Goal: Task Accomplishment & Management: Manage account settings

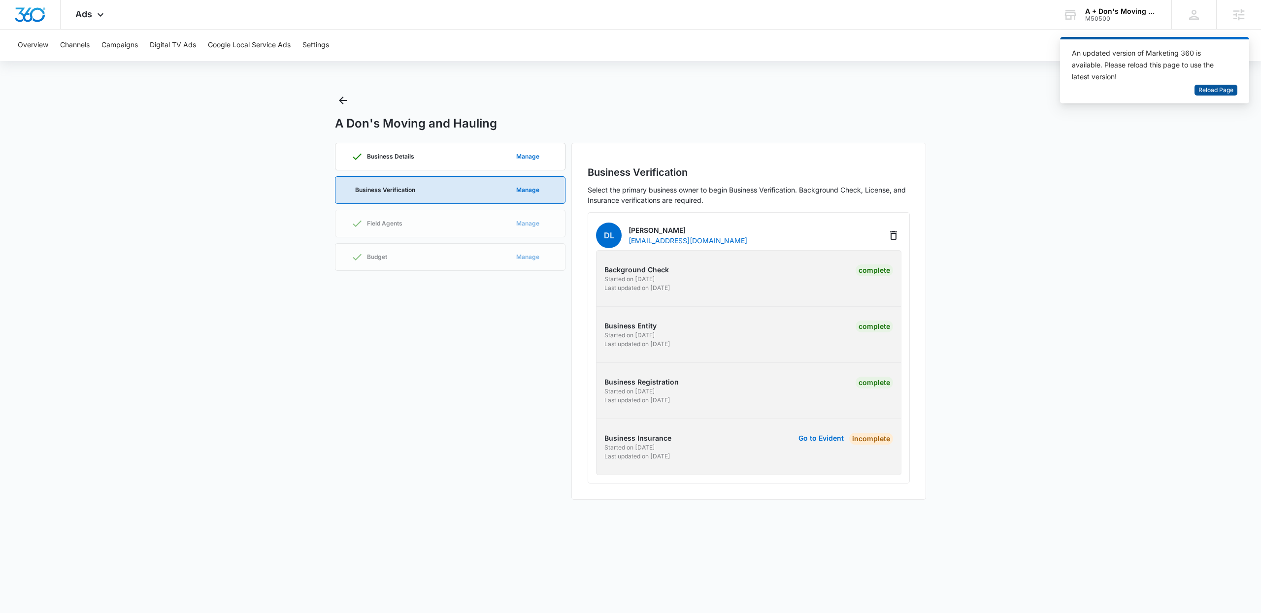
click at [1216, 89] on span "Reload Page" at bounding box center [1216, 90] width 35 height 9
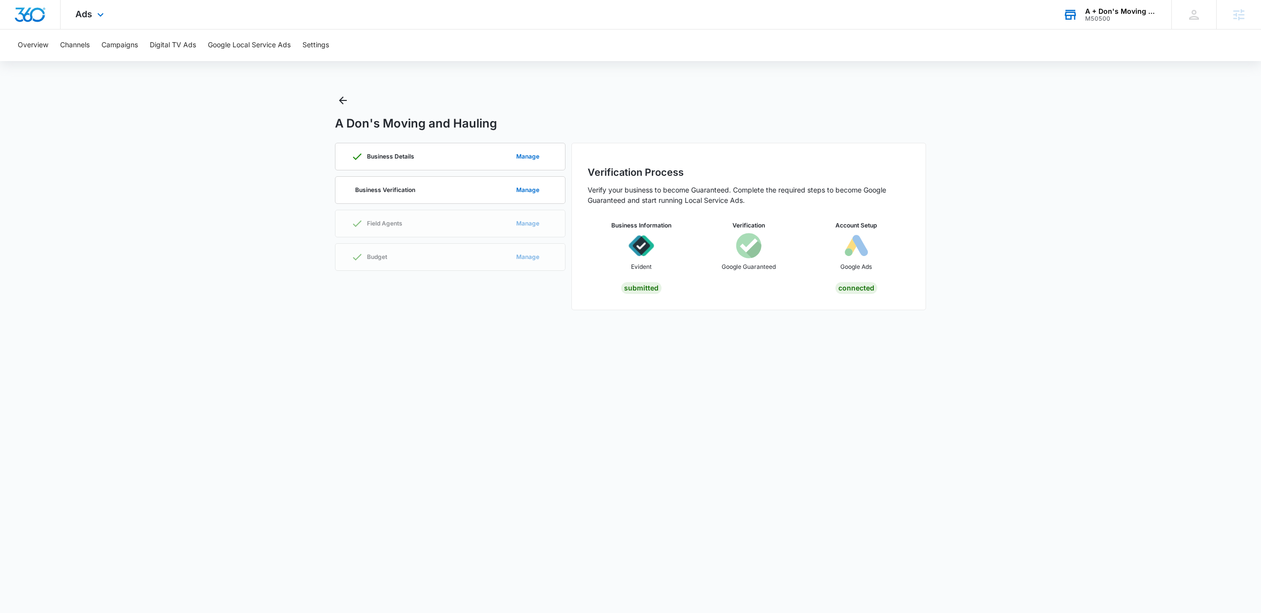
click at [1103, 11] on div "A + Don's Moving and Hauling" at bounding box center [1121, 11] width 72 height 8
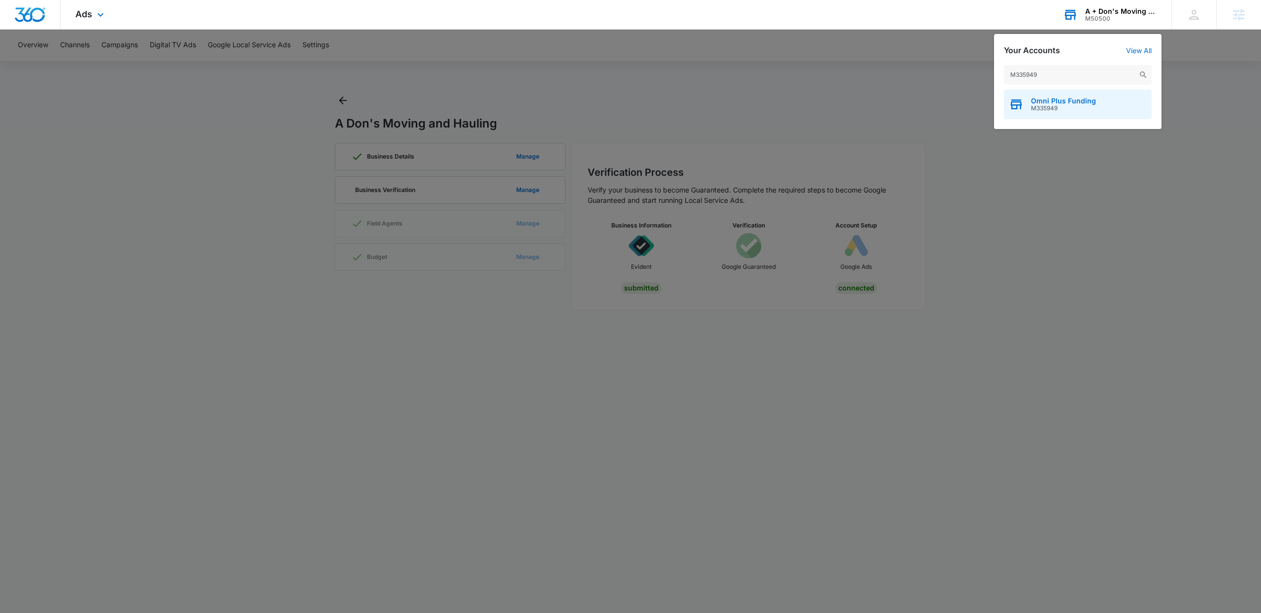
type input "M335949"
click at [1067, 110] on span "M335949" at bounding box center [1063, 108] width 65 height 7
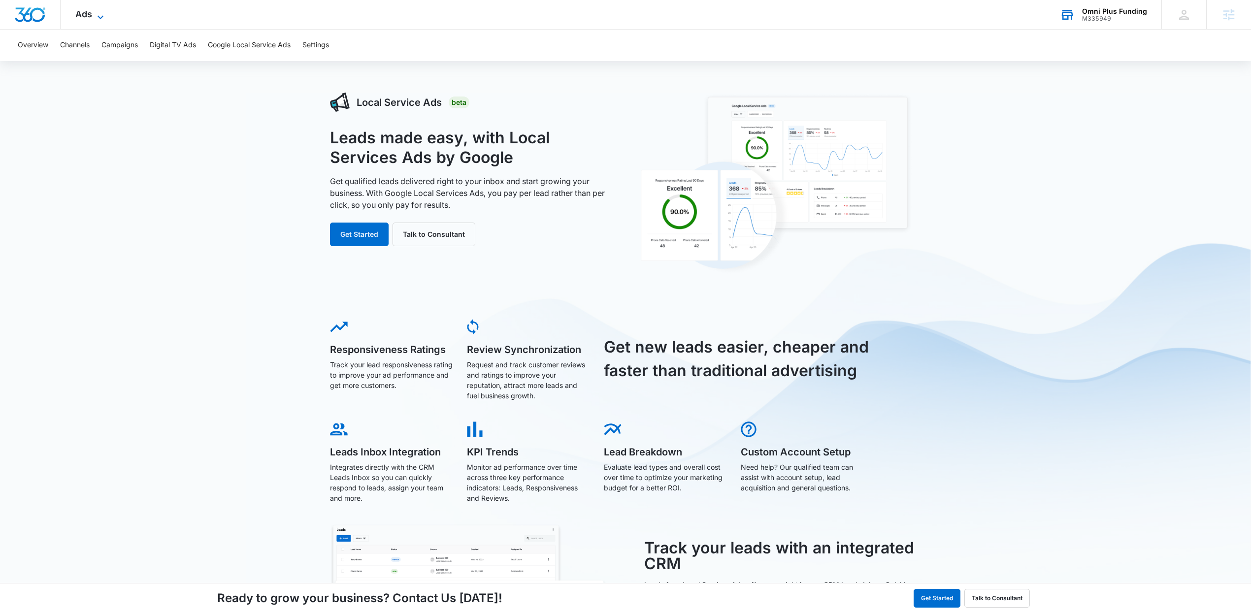
drag, startPoint x: 67, startPoint y: 15, endPoint x: 91, endPoint y: 9, distance: 24.9
click at [67, 15] on div "Ads Apps Reputation Websites Forms CRM Email Social Content Ads Intelligence Fi…" at bounding box center [91, 14] width 61 height 29
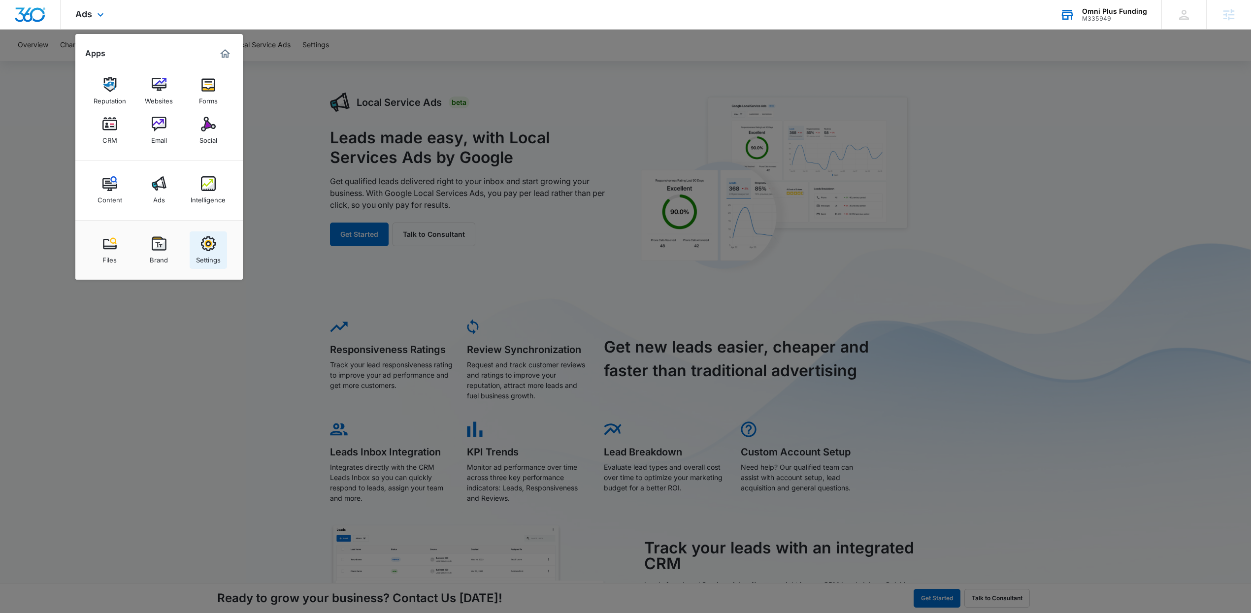
click at [200, 251] on link "Settings" at bounding box center [208, 250] width 37 height 37
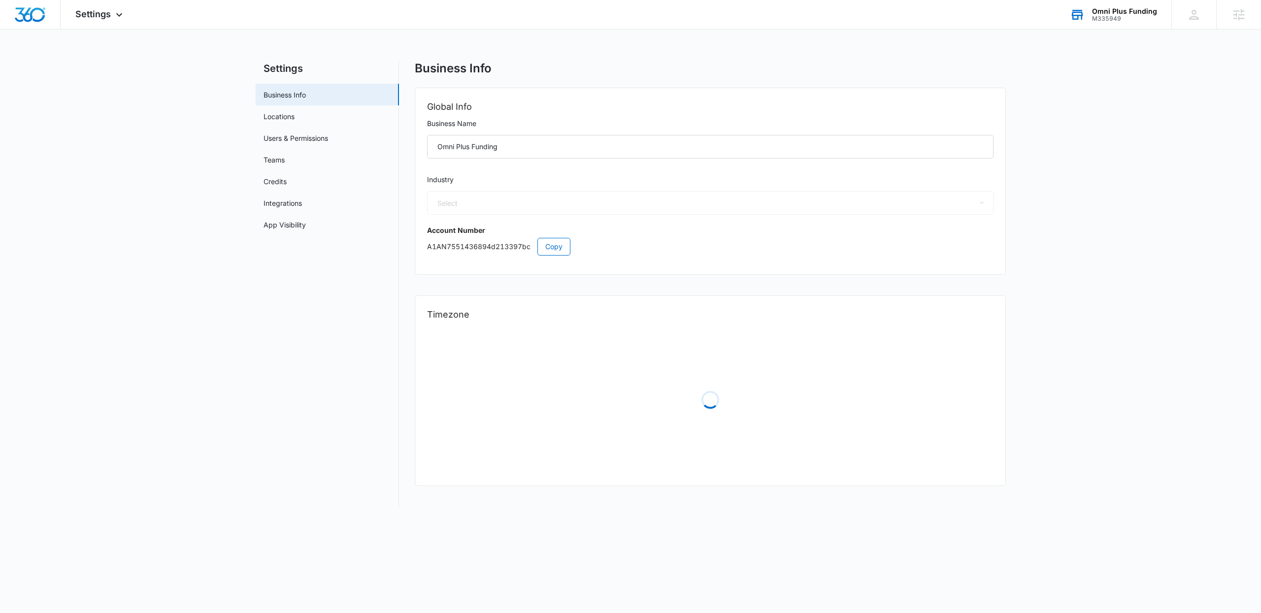
select select "US"
select select "America/[GEOGRAPHIC_DATA]"
select select "33"
click at [291, 122] on link "Locations" at bounding box center [279, 116] width 31 height 10
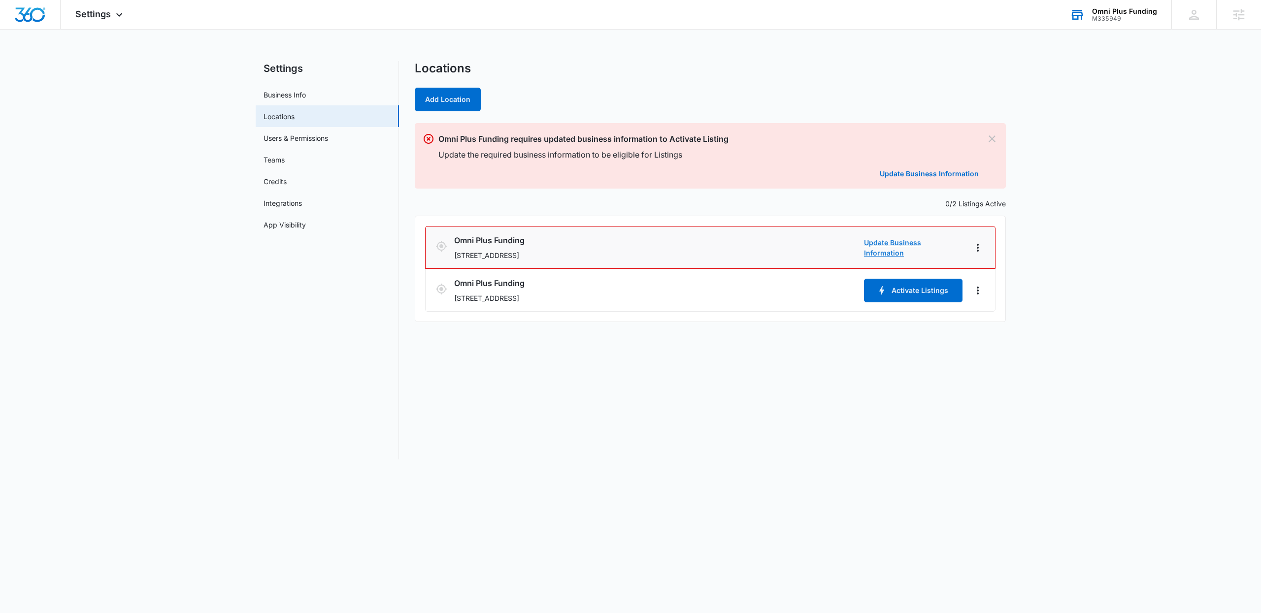
click at [907, 247] on link "Update Business Information" at bounding box center [913, 247] width 99 height 21
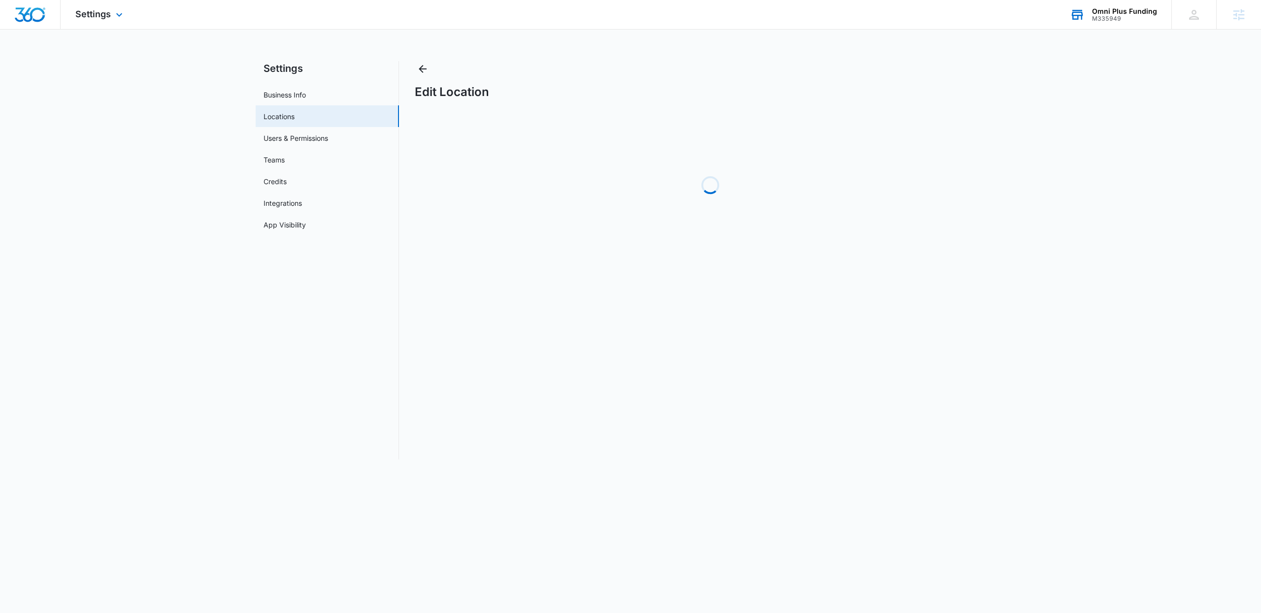
select select "[US_STATE]"
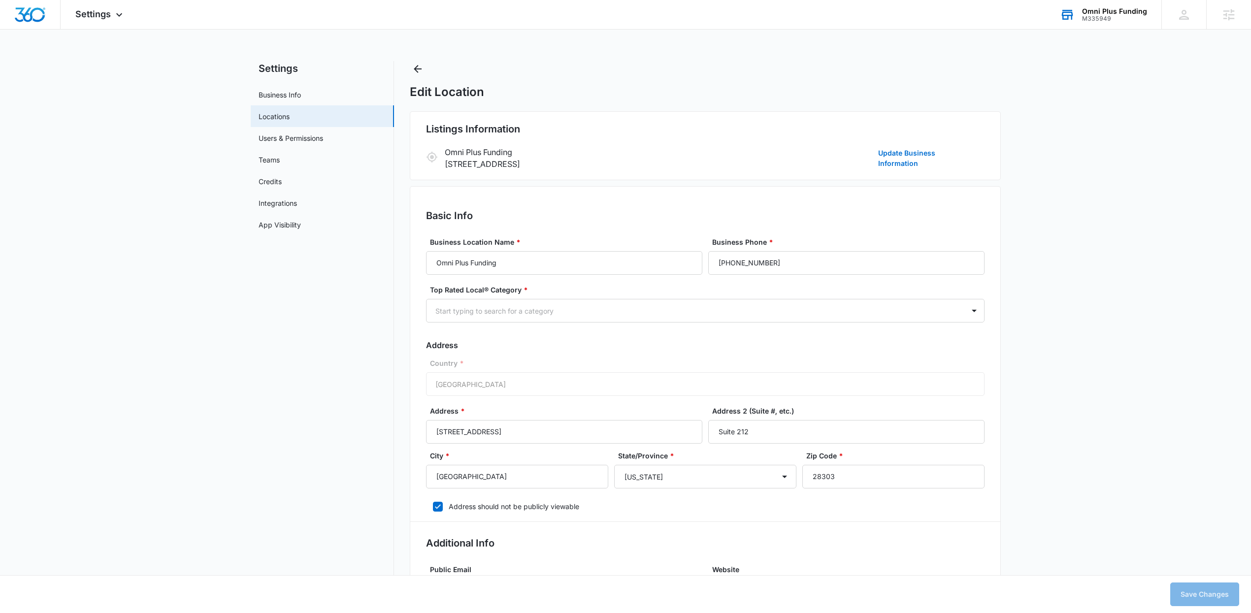
click at [1096, 23] on div "Omni Plus Funding M335949 Your Accounts View All" at bounding box center [1104, 14] width 116 height 29
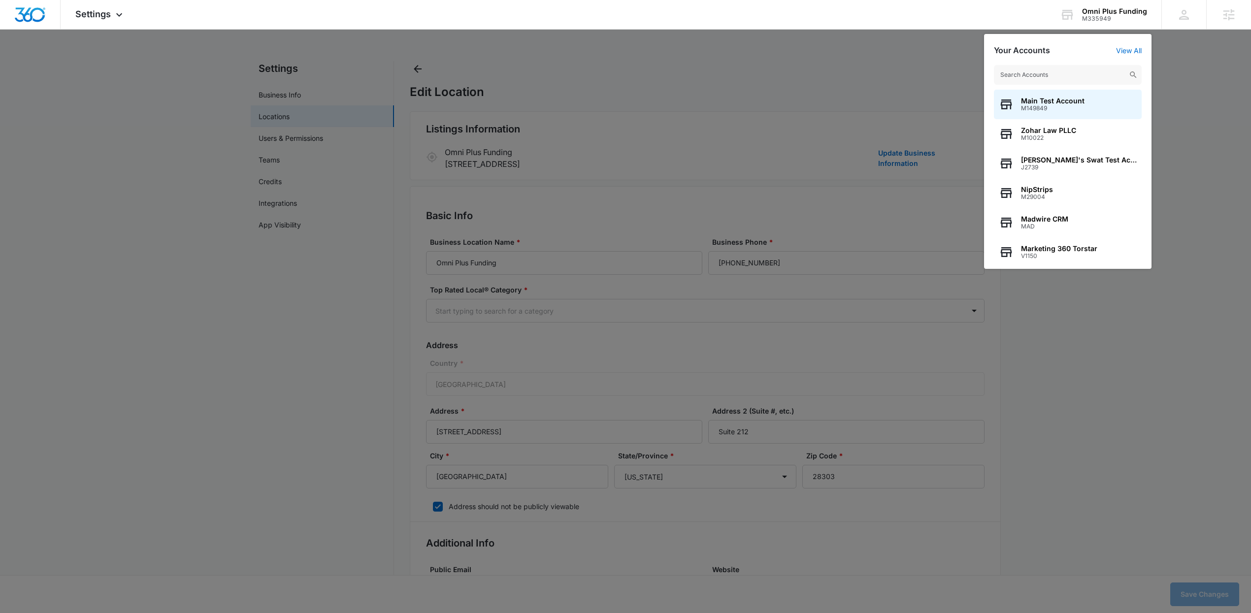
click at [1044, 71] on input "text" at bounding box center [1068, 75] width 148 height 20
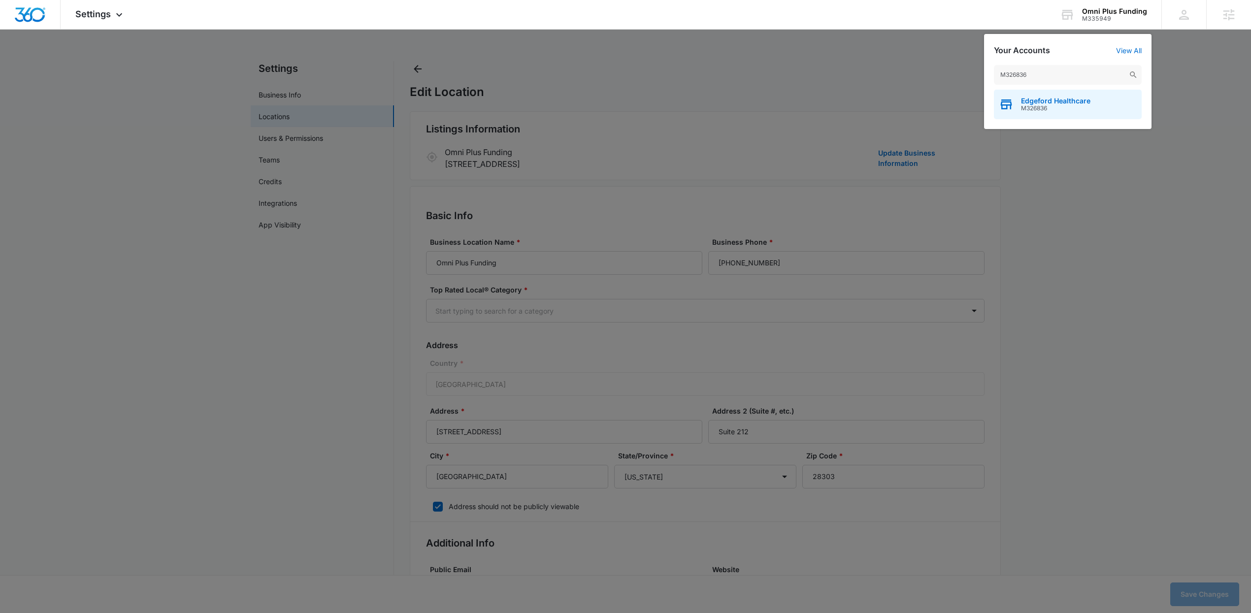
type input "M326836"
click at [1076, 104] on div "Edgeford Healthcare M326836" at bounding box center [1055, 104] width 69 height 15
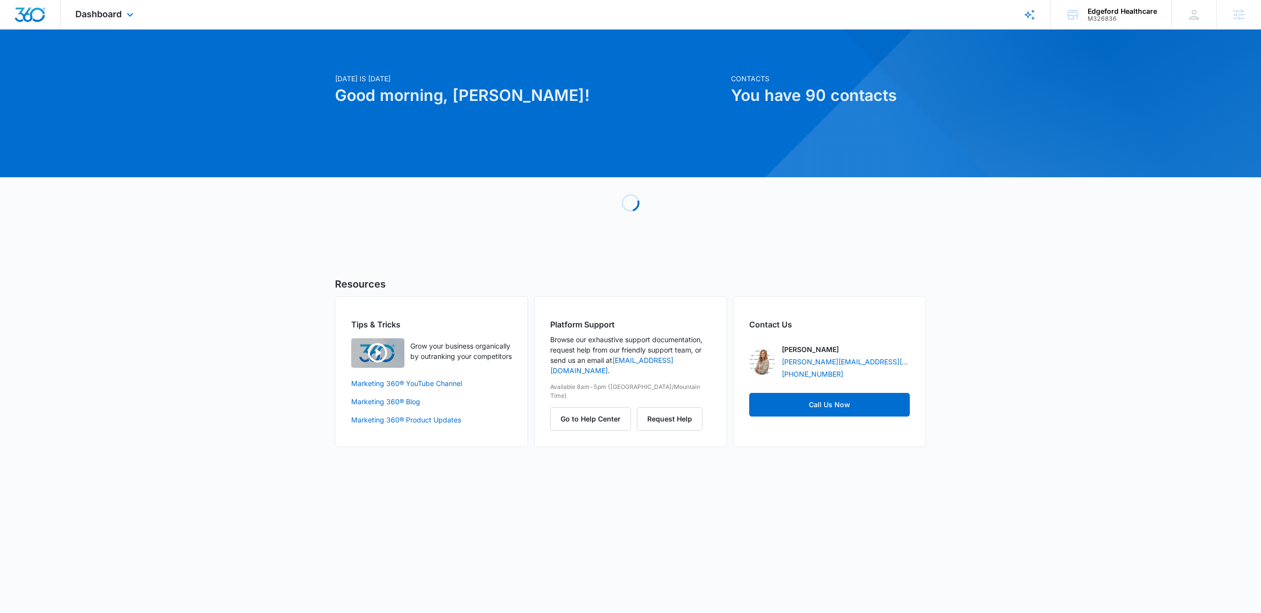
click at [110, 21] on div "Dashboard Apps Reputation Forms CRM Email Social Payments Content Ads Intellige…" at bounding box center [106, 14] width 90 height 29
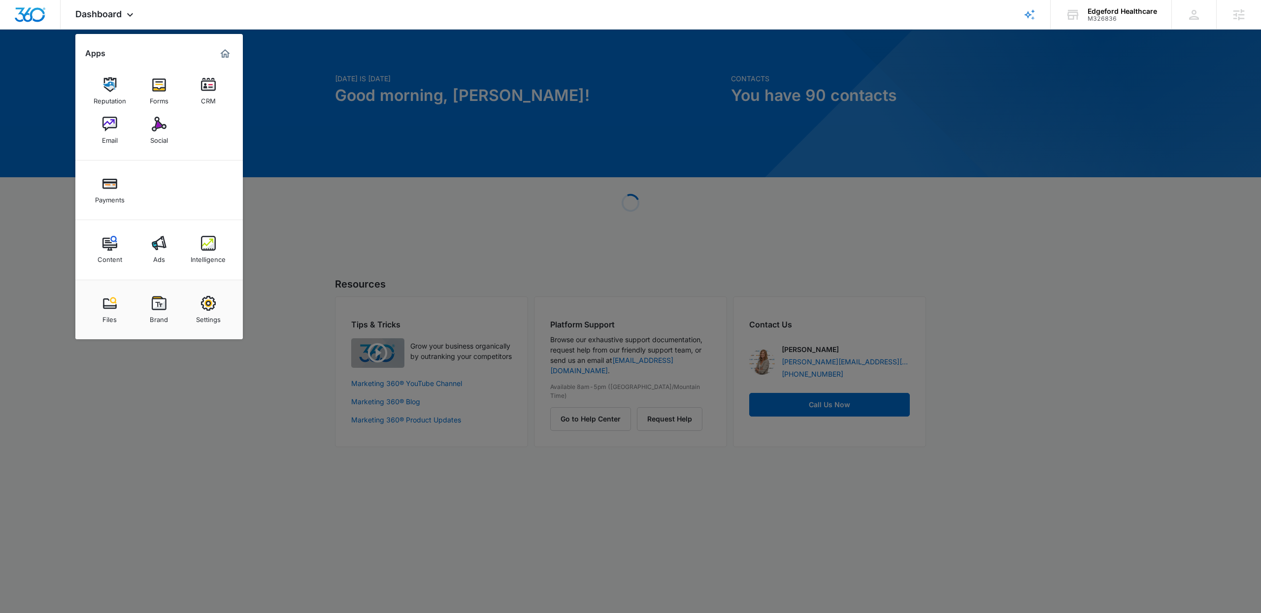
click at [109, 128] on img at bounding box center [109, 124] width 15 height 15
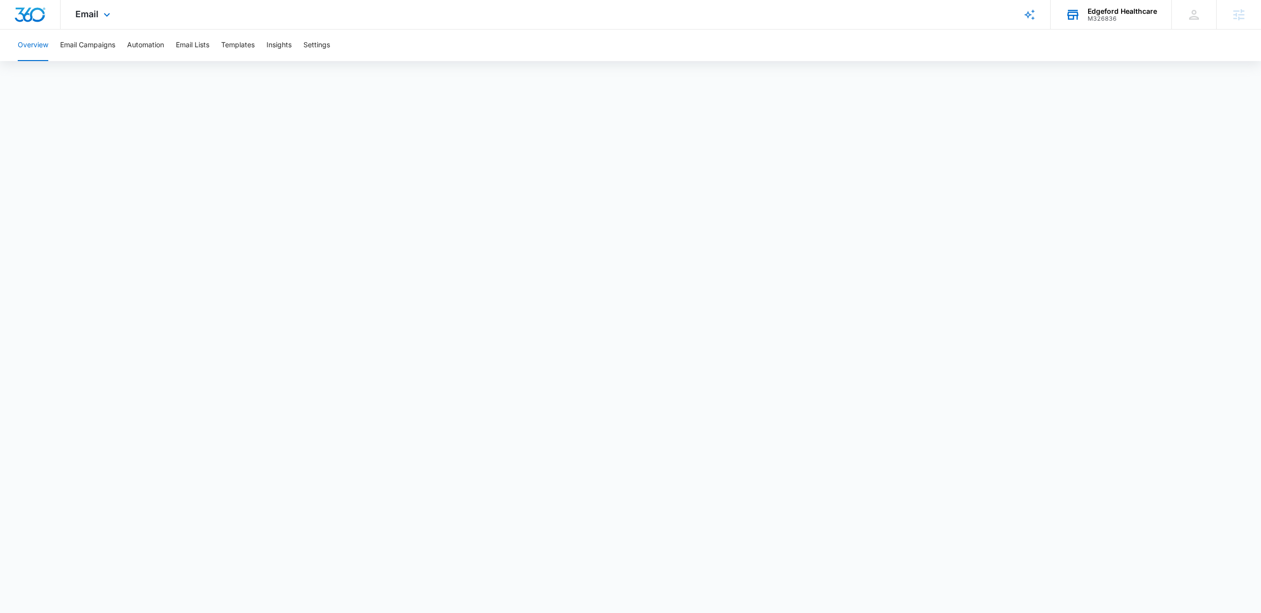
click at [1119, 13] on div "Edgeford Healthcare" at bounding box center [1122, 11] width 69 height 8
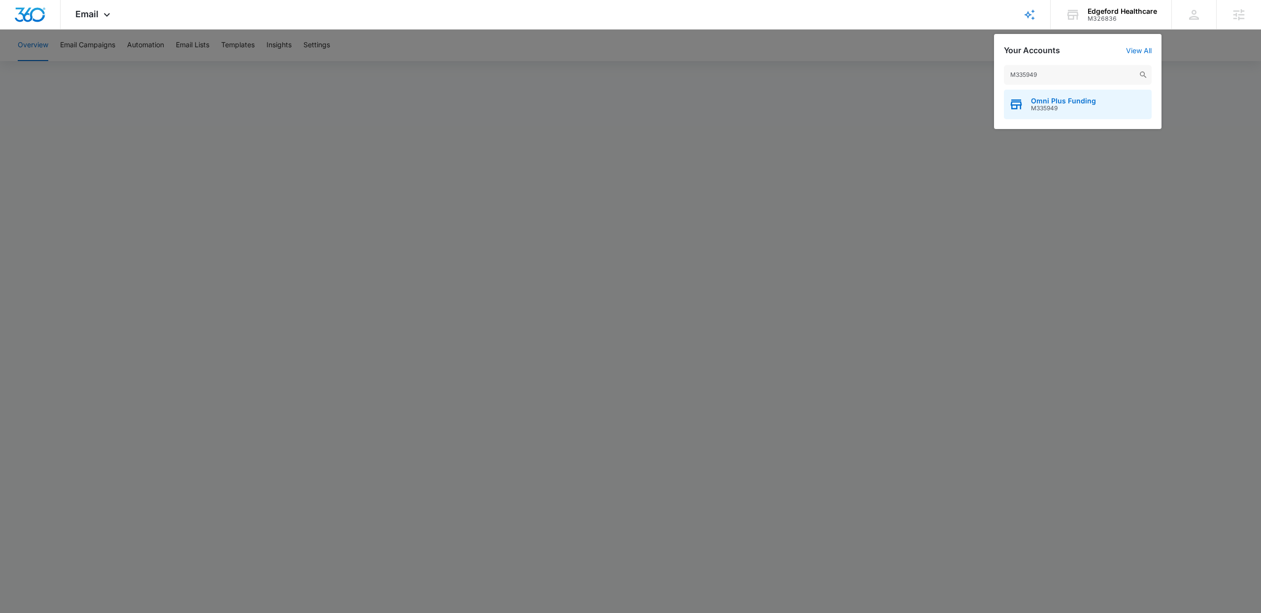
type input "M335949"
click at [1060, 115] on div "Omni Plus Funding M335949" at bounding box center [1078, 105] width 148 height 30
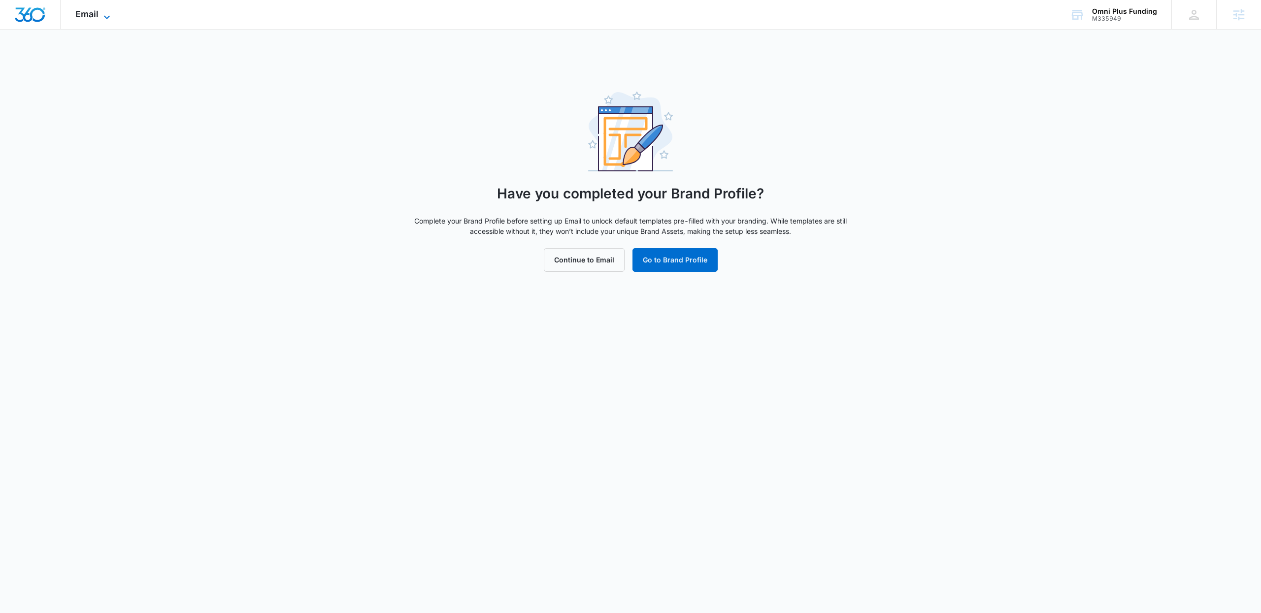
click at [98, 16] on span "Email" at bounding box center [86, 14] width 23 height 10
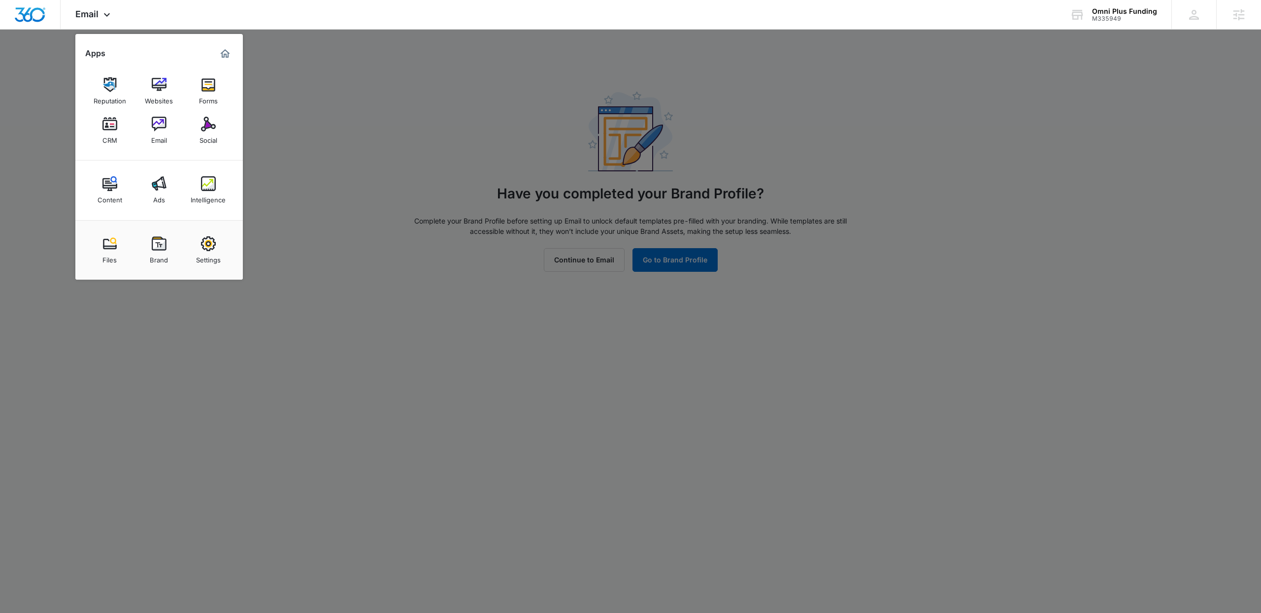
click at [214, 242] on img at bounding box center [208, 243] width 15 height 15
select select "33"
select select "US"
select select "America/[GEOGRAPHIC_DATA]"
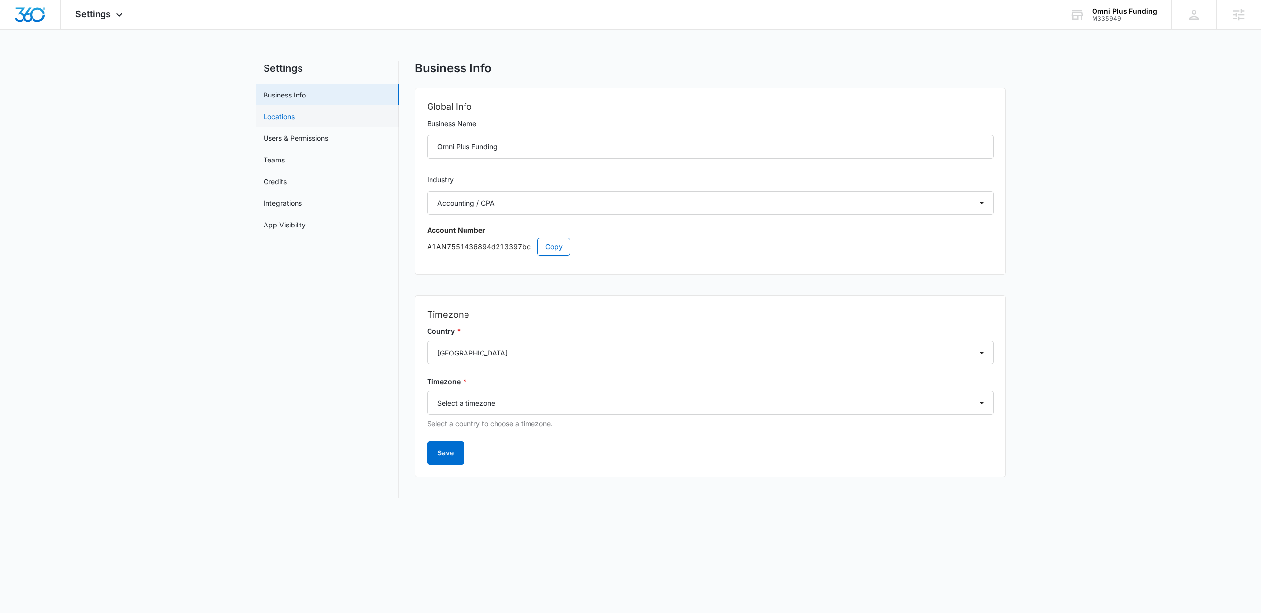
click at [277, 114] on link "Locations" at bounding box center [279, 116] width 31 height 10
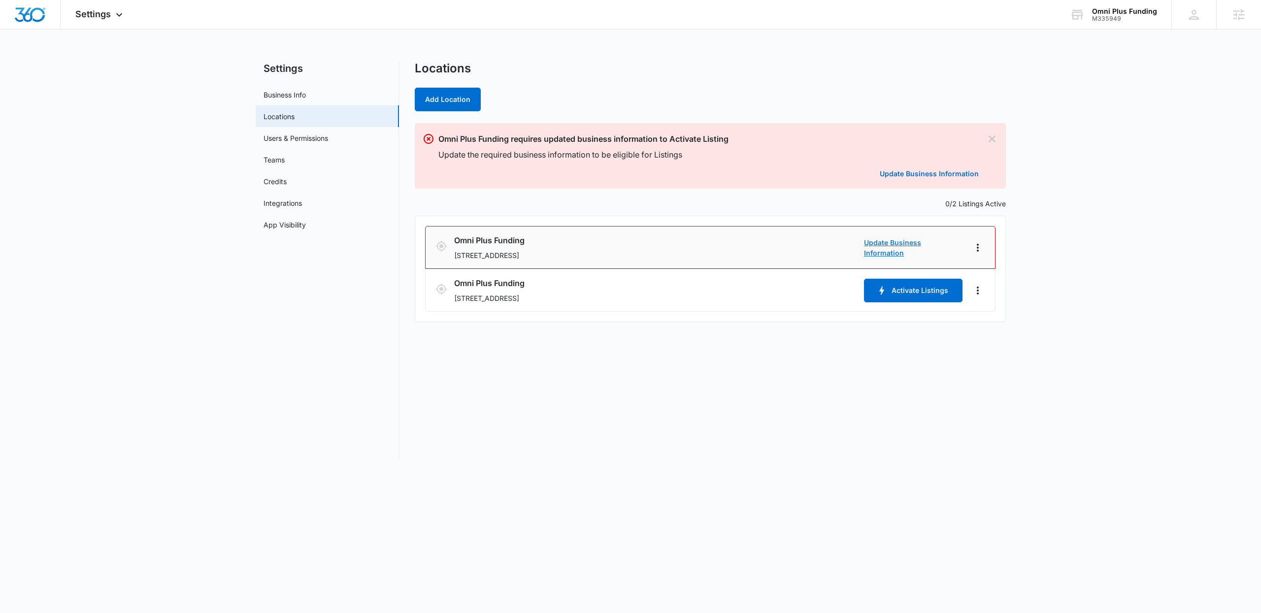
click at [900, 251] on link "Update Business Information" at bounding box center [913, 247] width 99 height 21
select select "North Carolina"
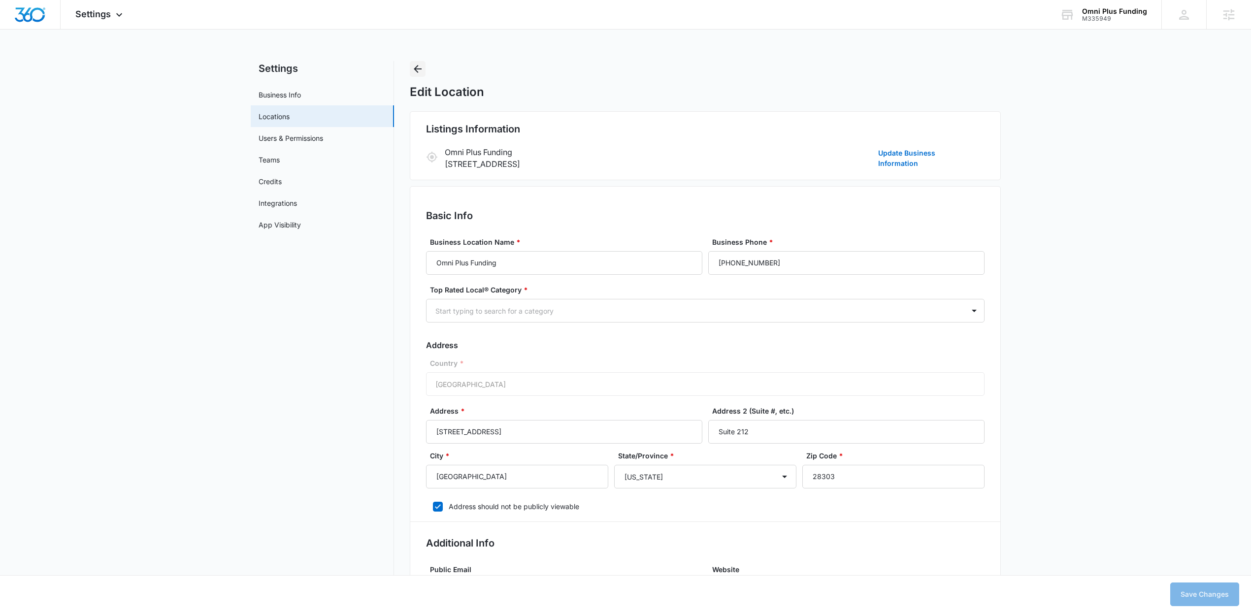
click at [425, 69] on button "Back" at bounding box center [418, 69] width 16 height 16
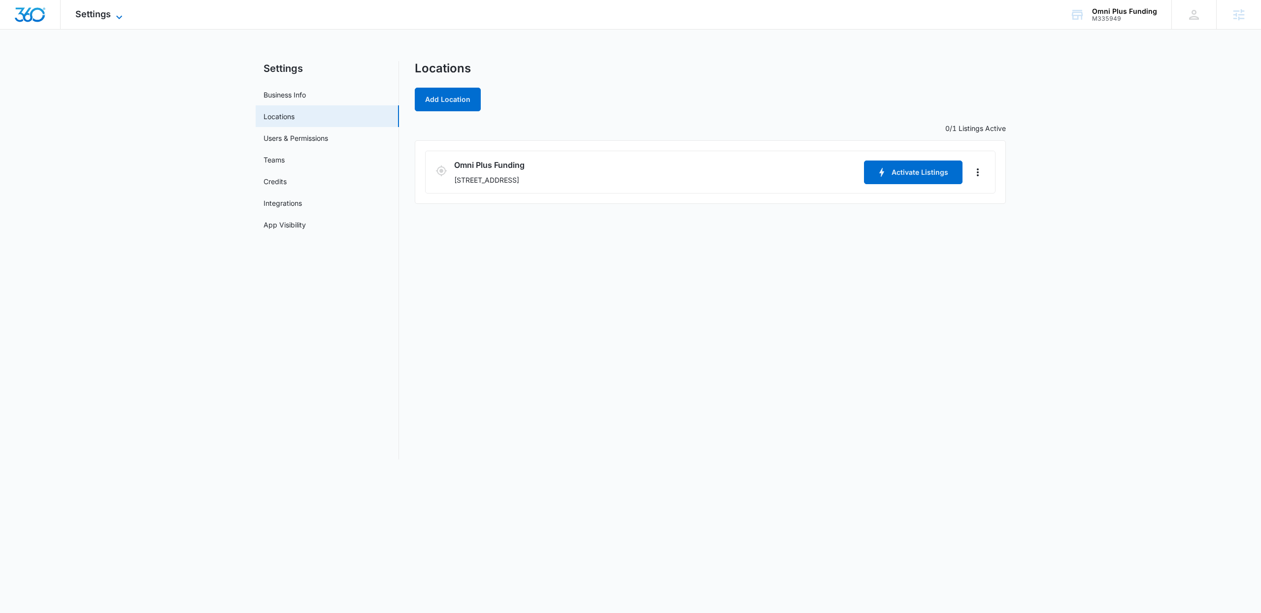
click at [89, 13] on span "Settings" at bounding box center [92, 14] width 35 height 10
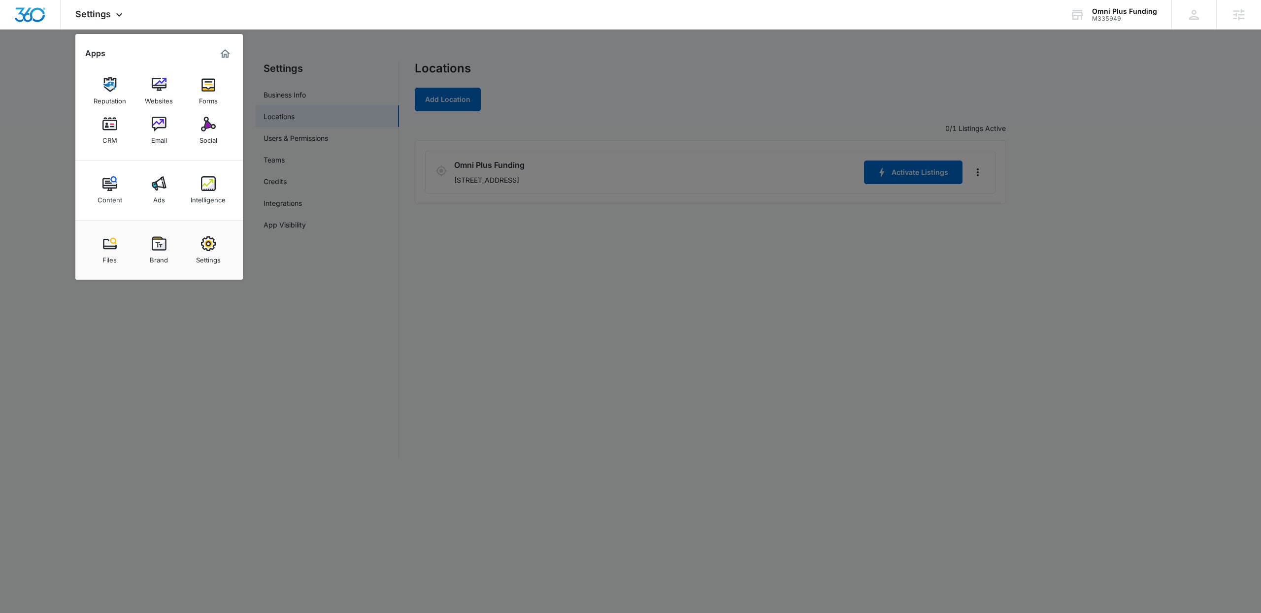
click at [113, 96] on div "Reputation" at bounding box center [110, 98] width 33 height 13
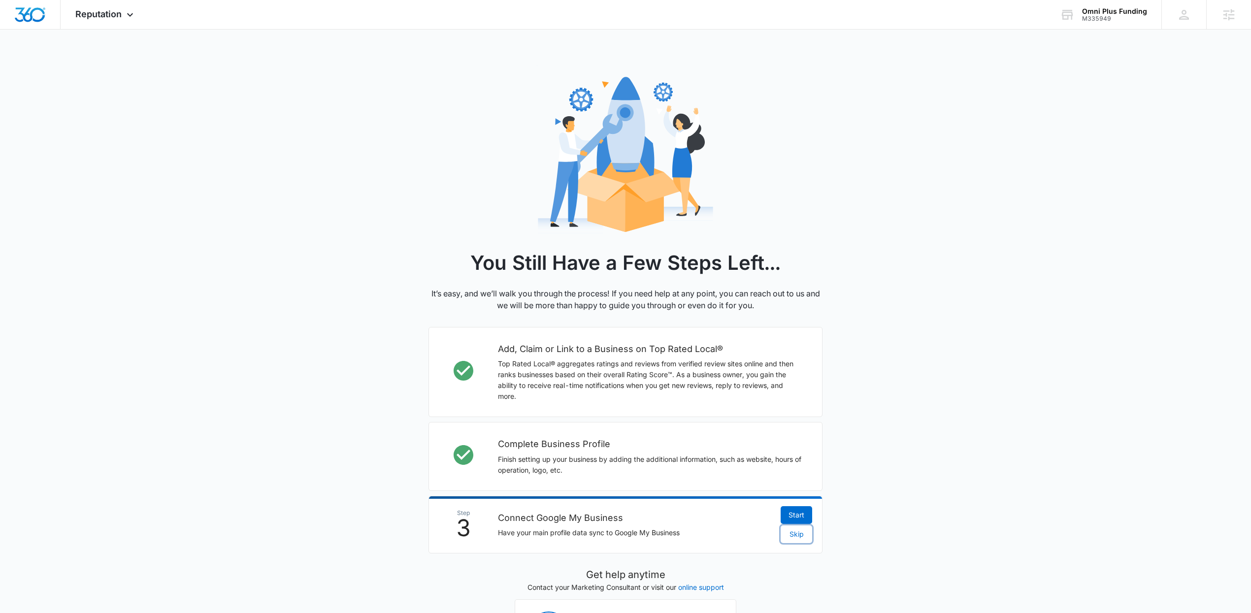
click at [800, 537] on span "Skip" at bounding box center [797, 534] width 14 height 11
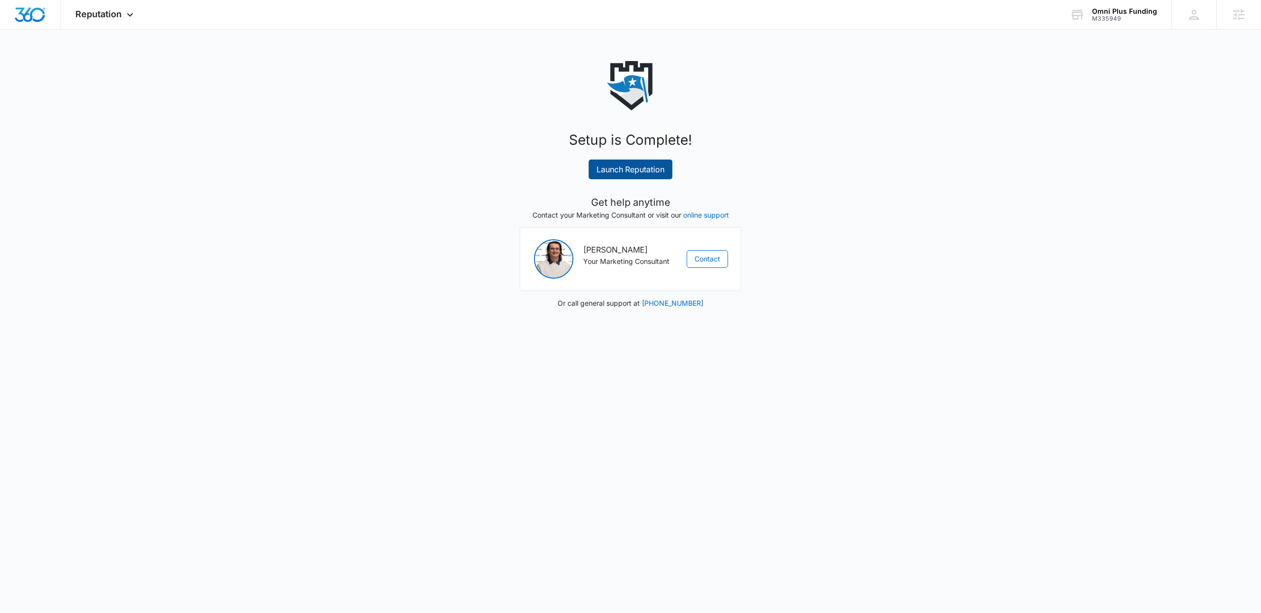
click at [633, 170] on link "Launch Reputation" at bounding box center [631, 170] width 84 height 20
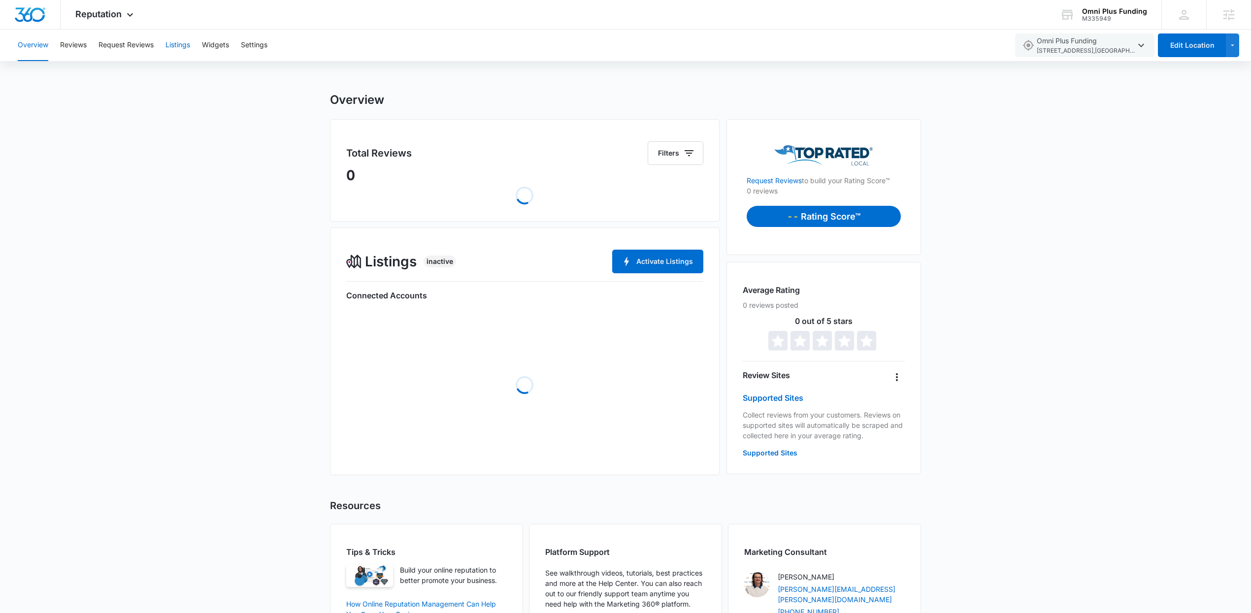
click at [179, 45] on button "Listings" at bounding box center [178, 46] width 25 height 32
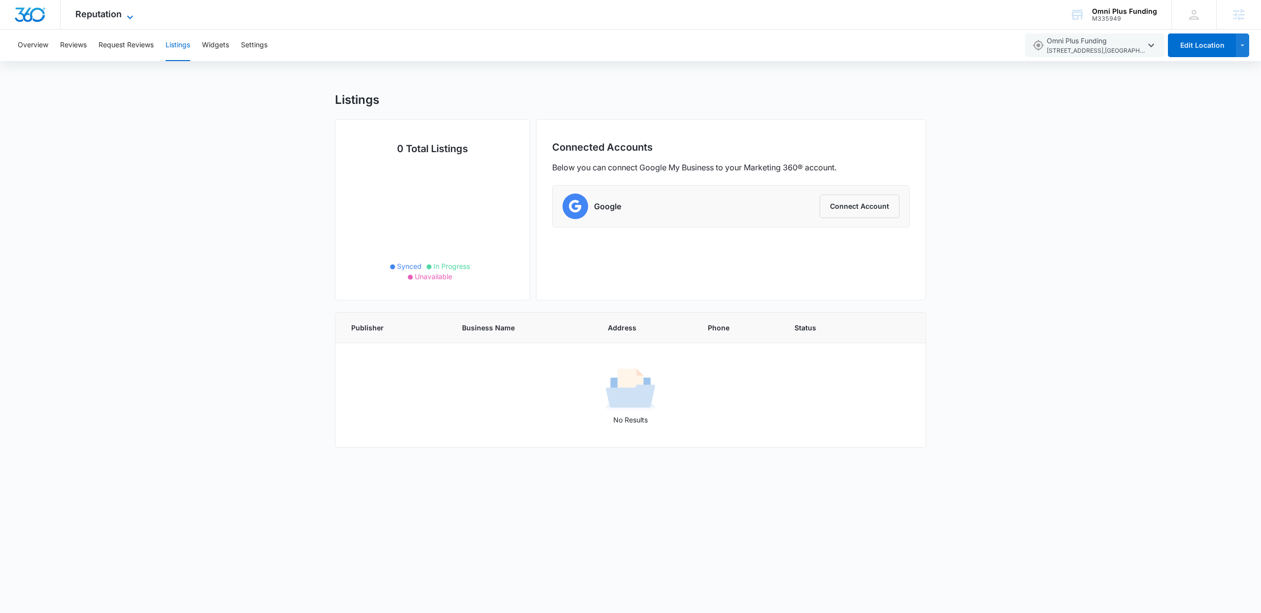
click at [87, 12] on span "Reputation" at bounding box center [98, 14] width 46 height 10
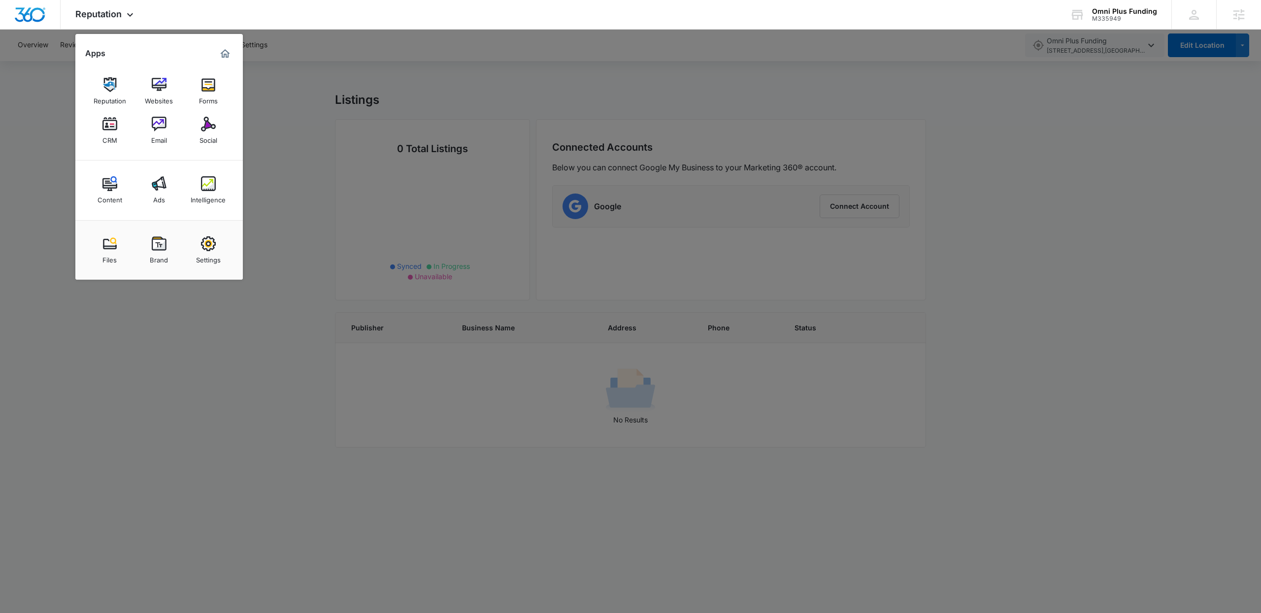
click at [385, 223] on div at bounding box center [630, 306] width 1261 height 613
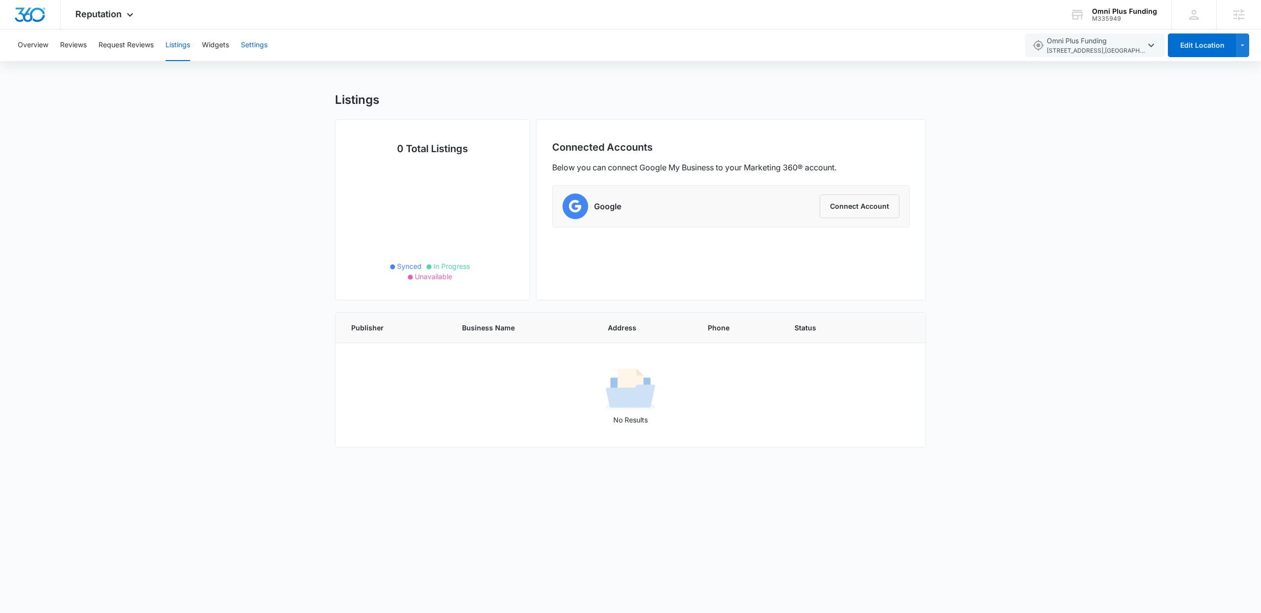
click at [252, 41] on button "Settings" at bounding box center [254, 46] width 27 height 32
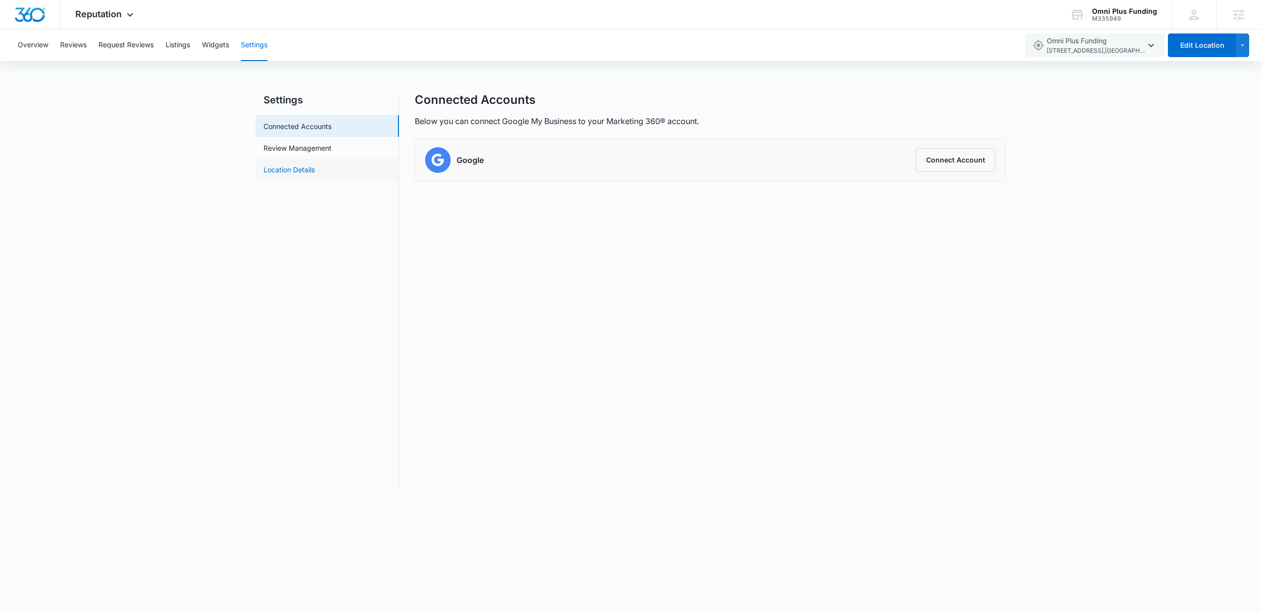
click at [310, 165] on link "Location Details" at bounding box center [289, 170] width 51 height 10
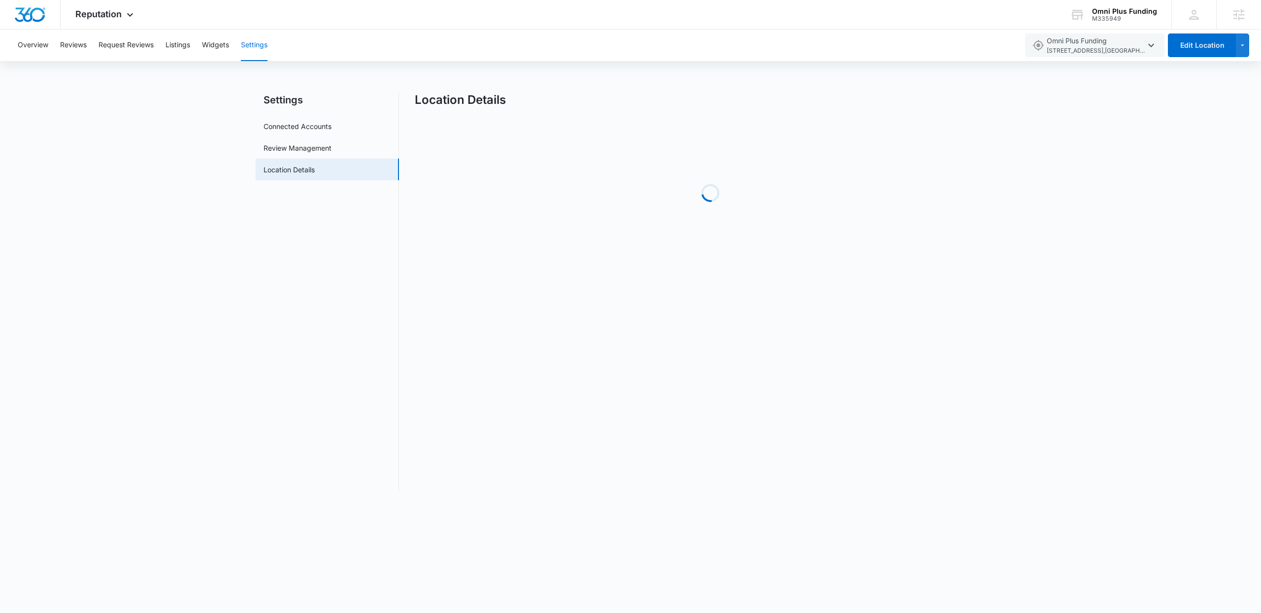
select select "North Carolina"
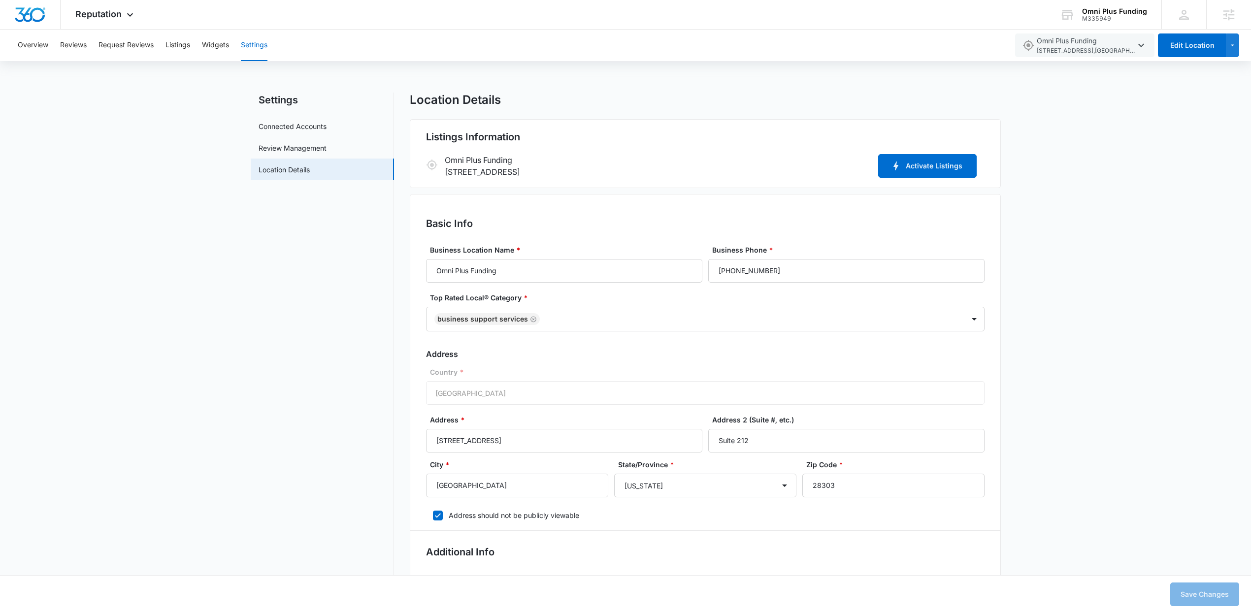
click at [932, 169] on button "Activate Listings" at bounding box center [927, 166] width 99 height 24
click at [169, 44] on button "Listings" at bounding box center [178, 46] width 25 height 32
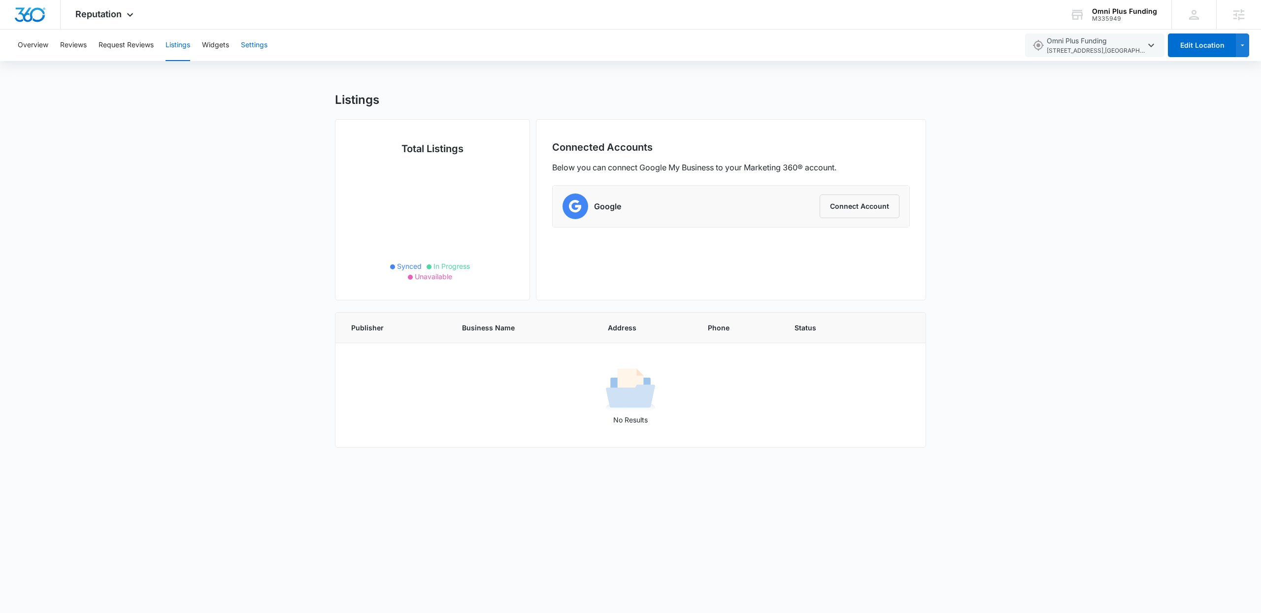
click at [256, 48] on button "Settings" at bounding box center [254, 46] width 27 height 32
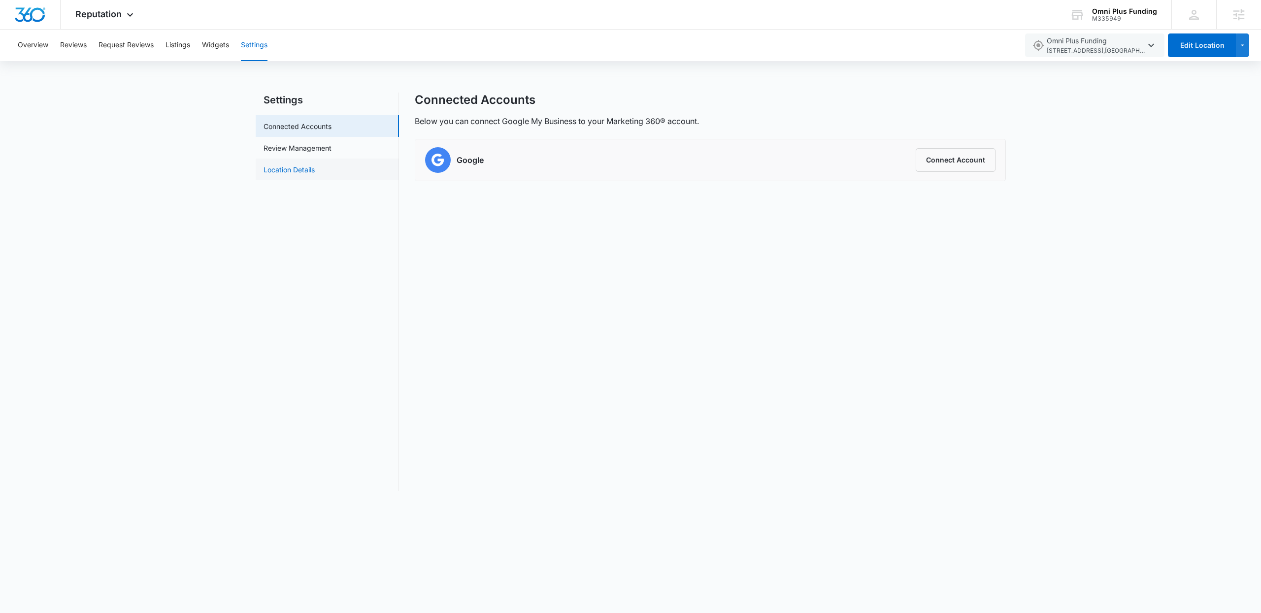
click at [314, 170] on link "Location Details" at bounding box center [289, 170] width 51 height 10
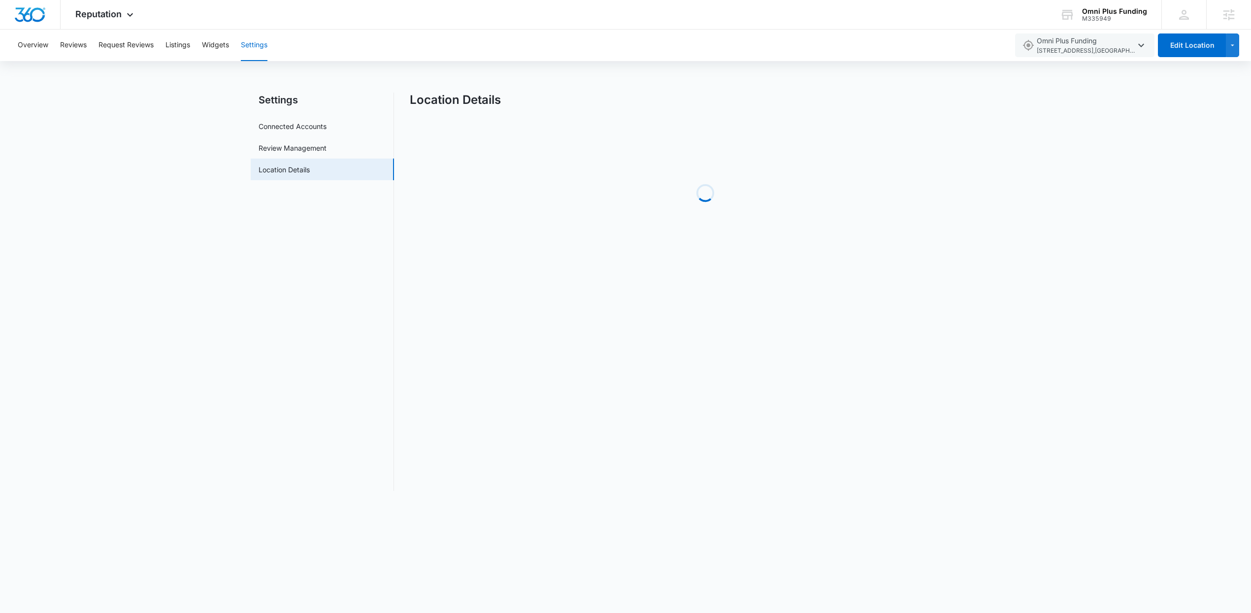
select select "[US_STATE]"
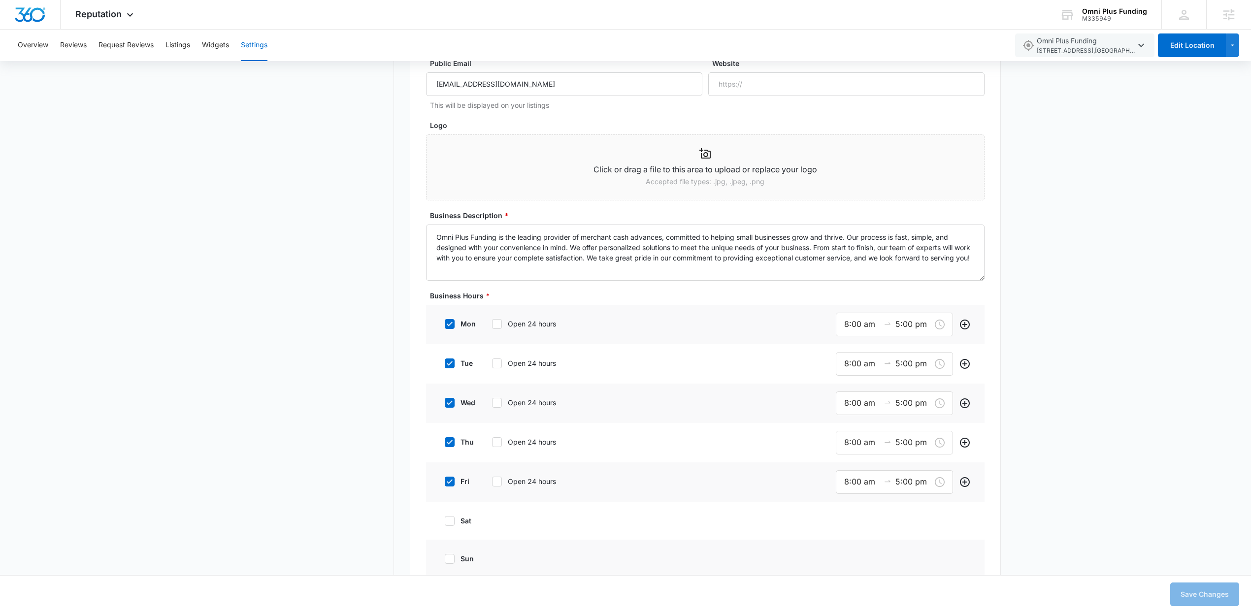
scroll to position [303, 0]
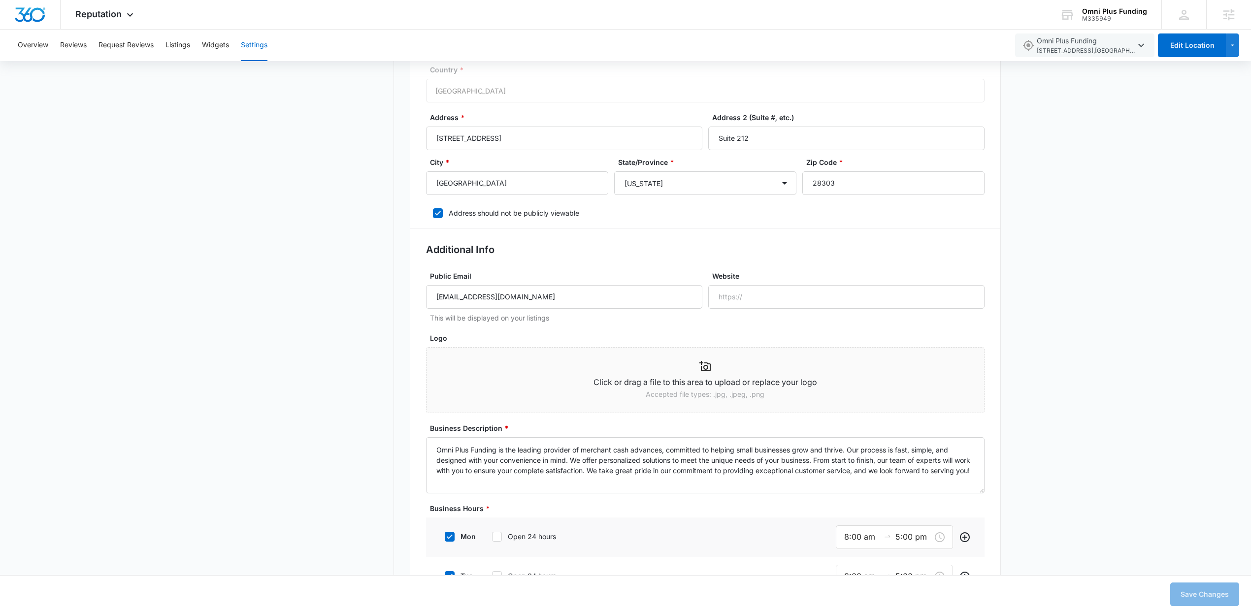
drag, startPoint x: 563, startPoint y: 299, endPoint x: 484, endPoint y: 300, distance: 79.3
click at [484, 300] on input "[EMAIL_ADDRESS][DOMAIN_NAME]" at bounding box center [564, 297] width 276 height 24
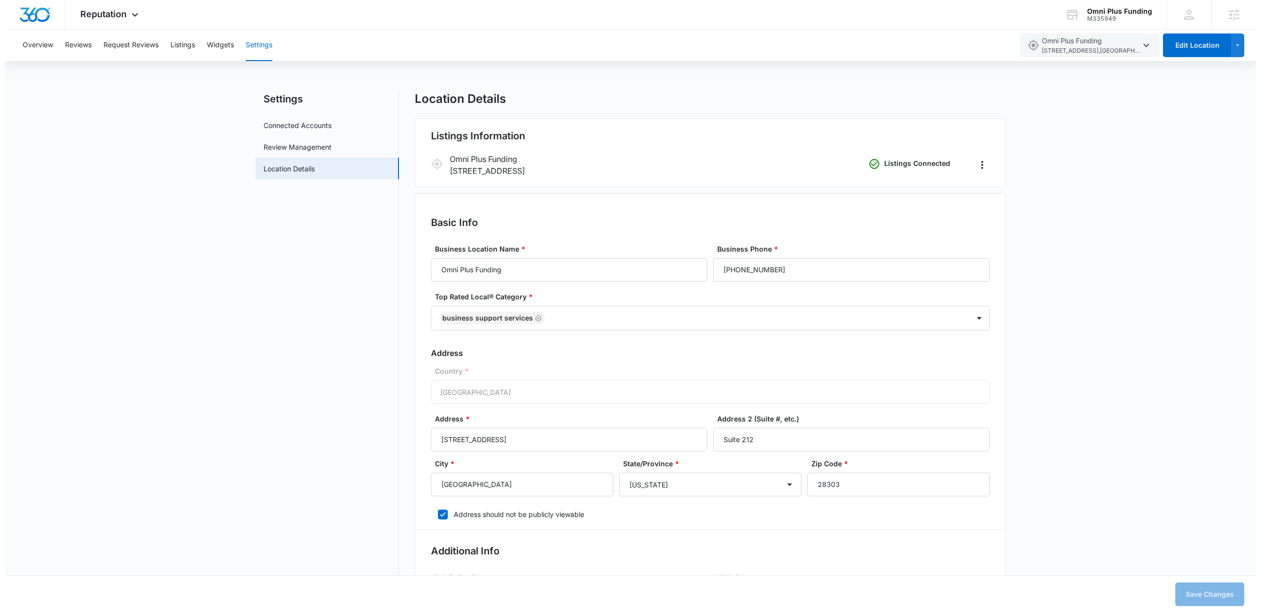
scroll to position [0, 0]
drag, startPoint x: 104, startPoint y: 11, endPoint x: 138, endPoint y: 98, distance: 92.7
click at [103, 11] on span "Reputation" at bounding box center [98, 14] width 46 height 10
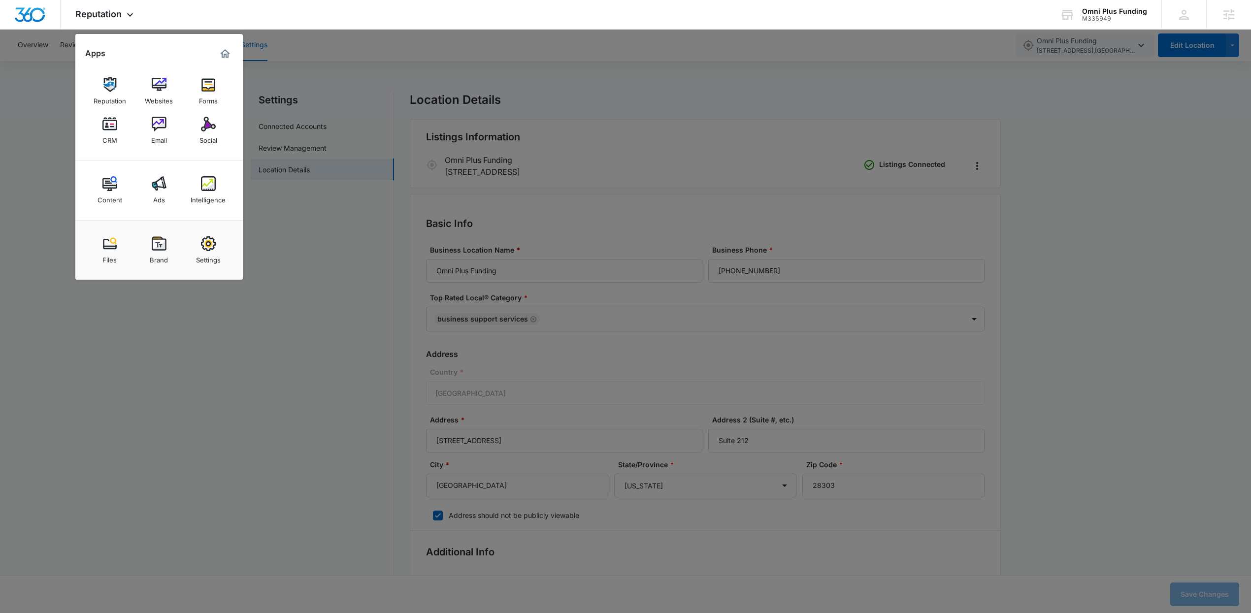
click at [211, 262] on div "Settings" at bounding box center [208, 257] width 25 height 13
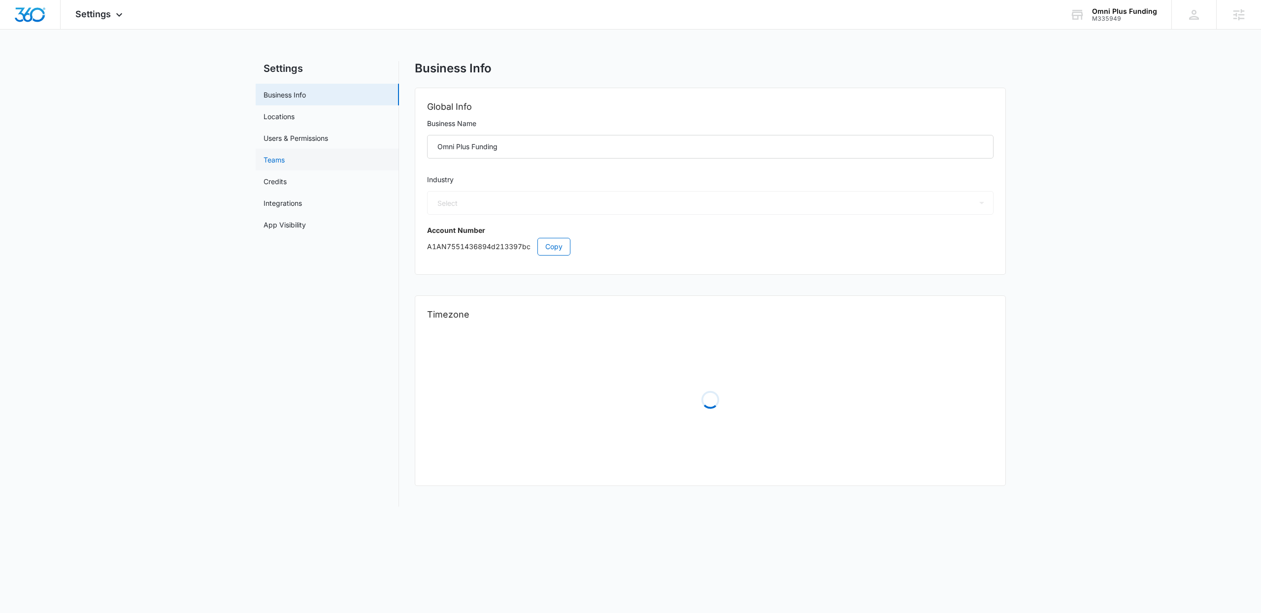
select select "33"
select select "US"
select select "America/Denver"
click at [295, 114] on link "Locations" at bounding box center [279, 116] width 31 height 10
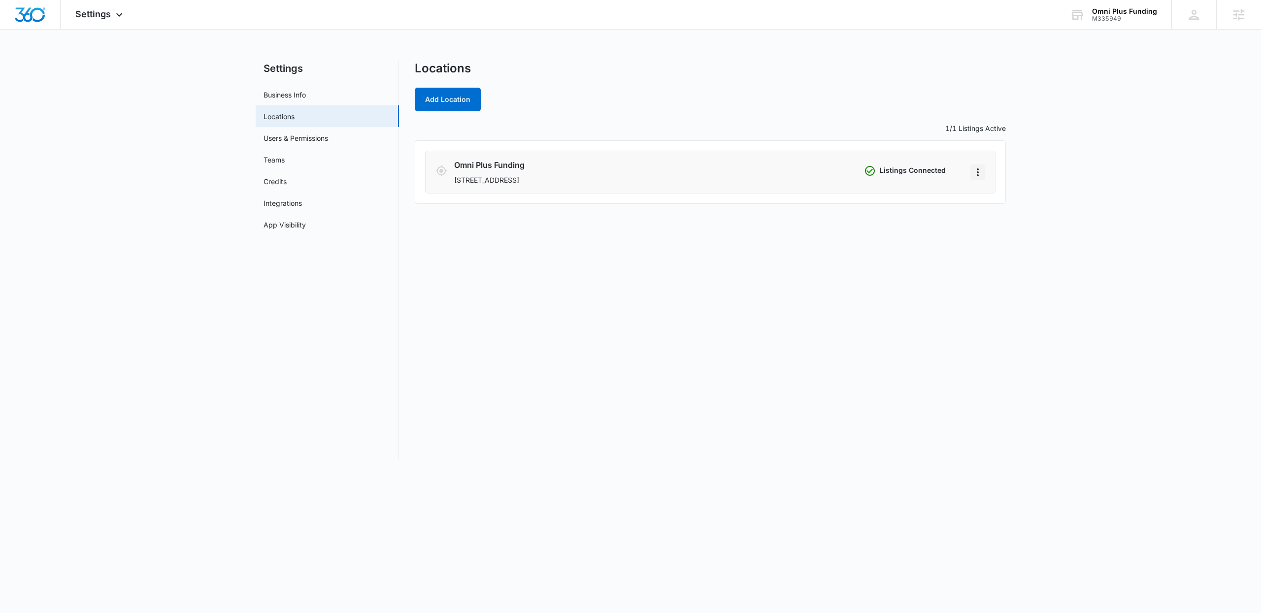
click at [976, 172] on icon "Actions" at bounding box center [978, 173] width 12 height 12
click at [988, 197] on link "Edit" at bounding box center [988, 200] width 12 height 8
select select "[US_STATE]"
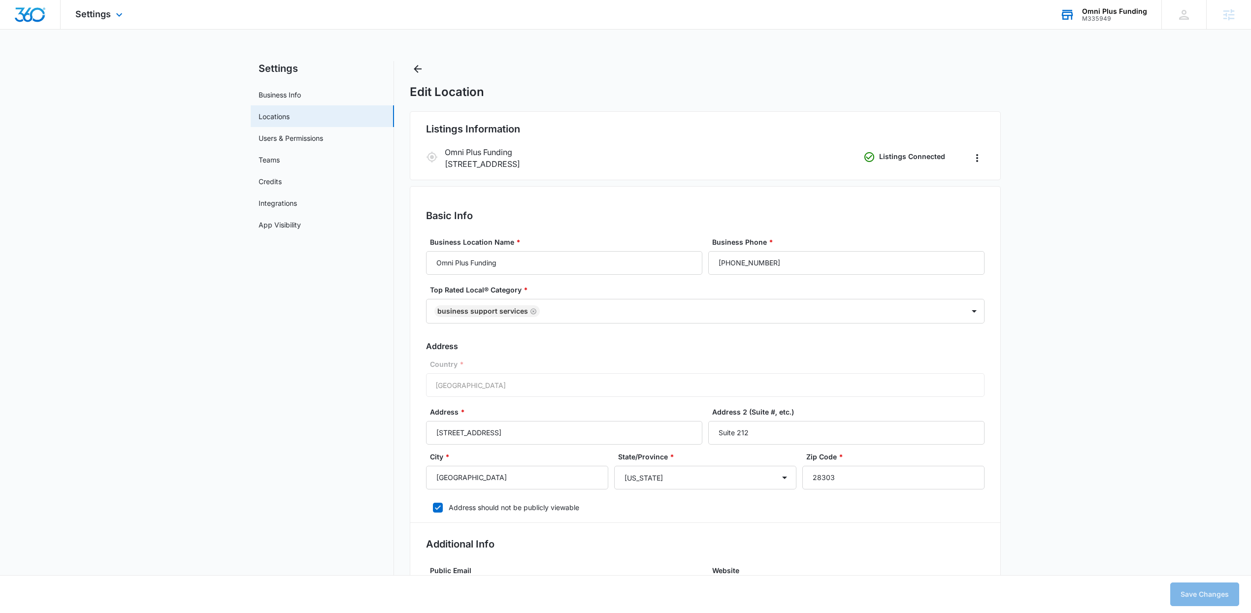
click at [1121, 20] on div "M335949" at bounding box center [1114, 18] width 65 height 7
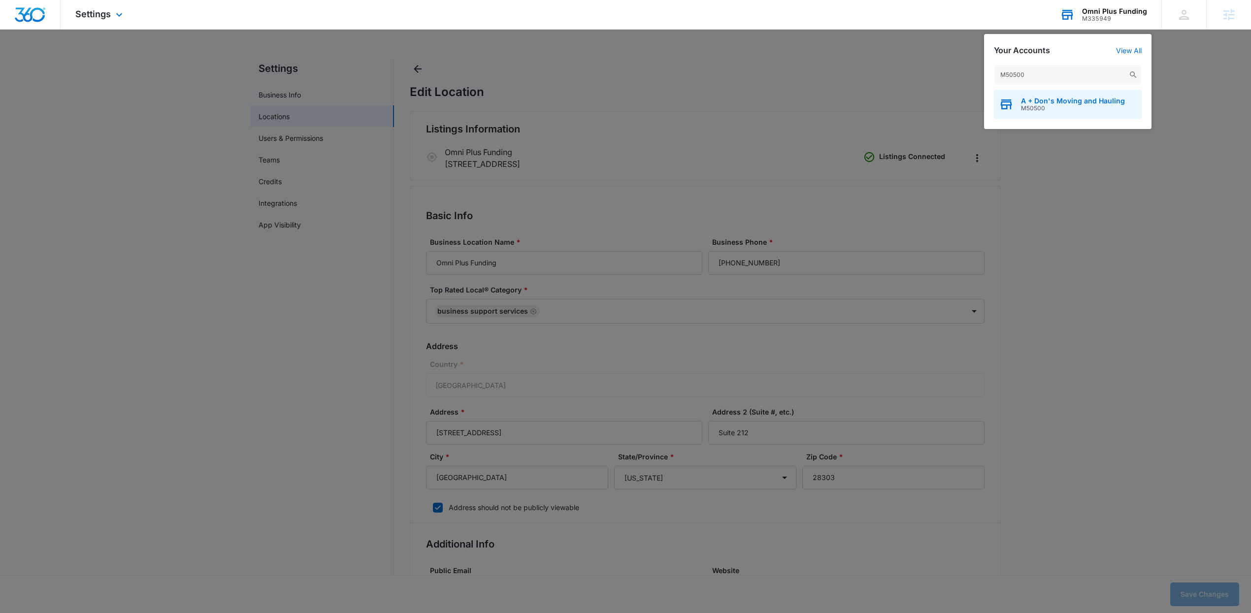
type input "M50500"
click at [1072, 108] on span "M50500" at bounding box center [1073, 108] width 104 height 7
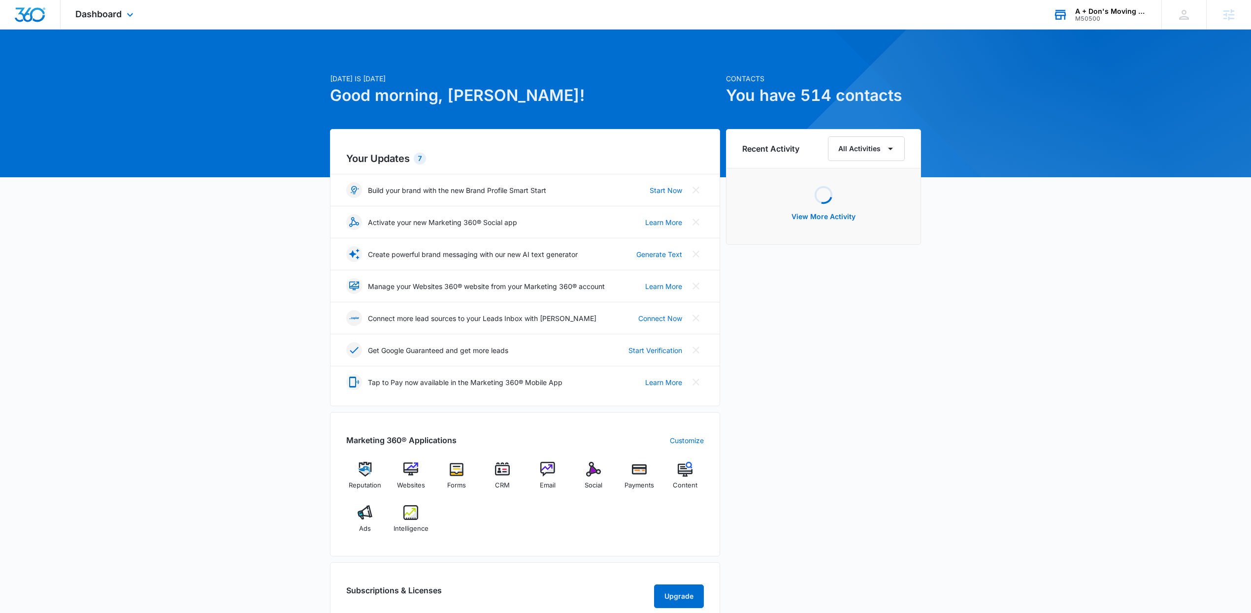
click at [116, 24] on div "Dashboard Apps Reputation Websites Forms CRM Email Social Payments Content Ads …" at bounding box center [106, 14] width 90 height 29
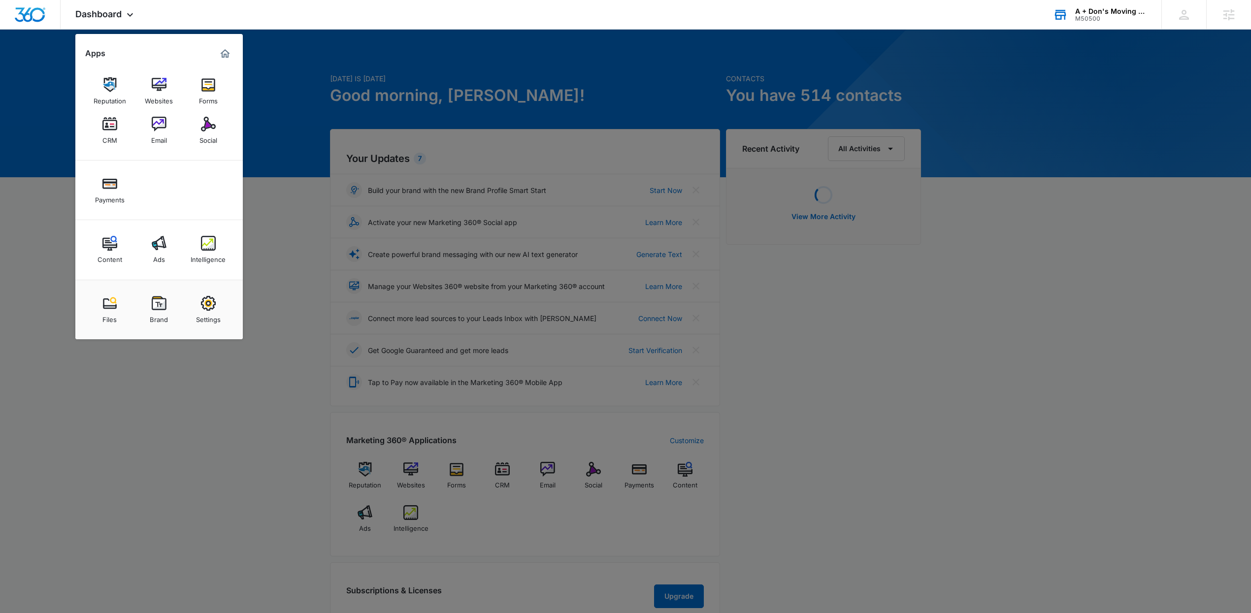
click at [153, 265] on link "Ads" at bounding box center [158, 249] width 37 height 37
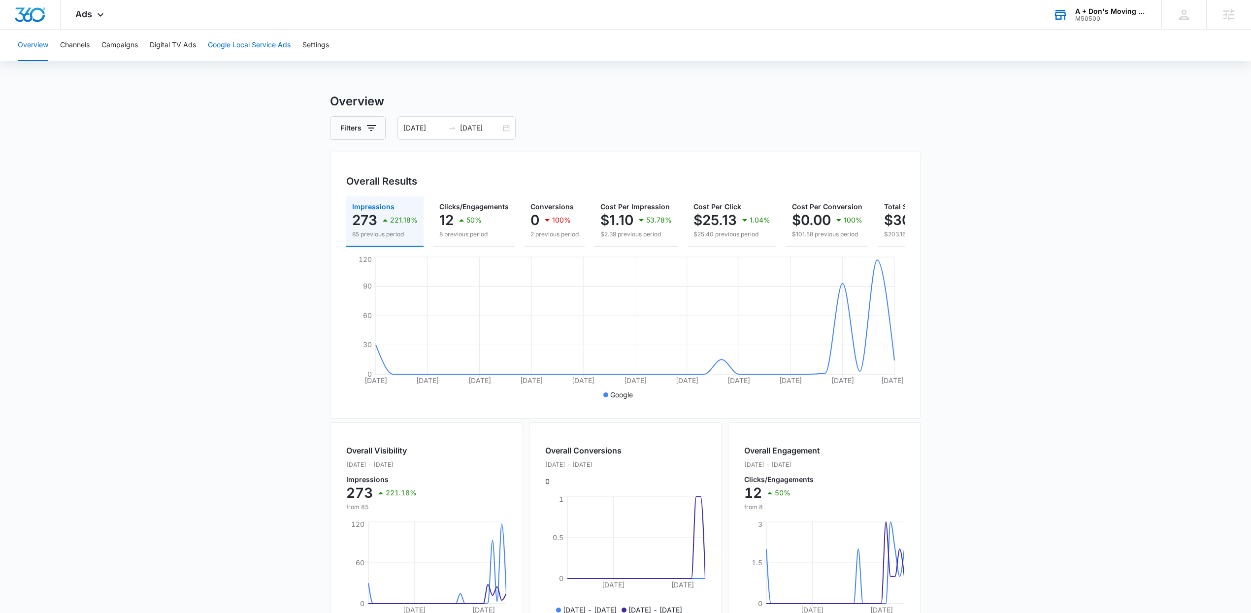
click at [259, 44] on button "Google Local Service Ads" at bounding box center [249, 46] width 83 height 32
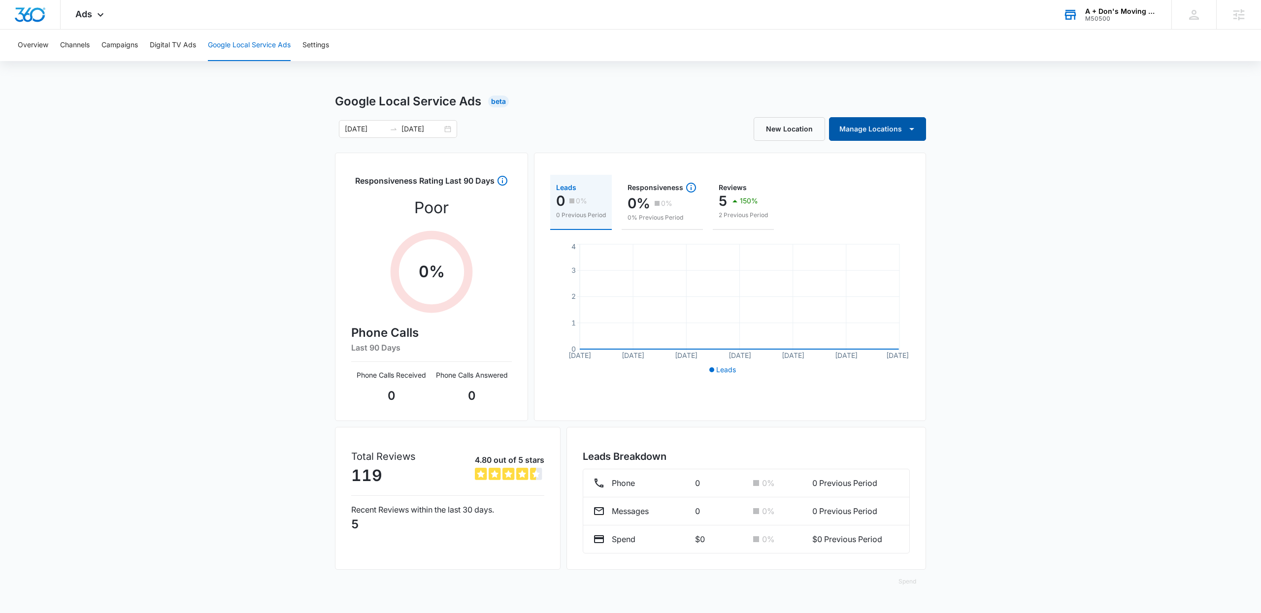
click at [918, 133] on button "Manage Locations" at bounding box center [877, 129] width 97 height 24
click at [899, 160] on div "A Don's Moving and Hauling" at bounding box center [889, 161] width 92 height 7
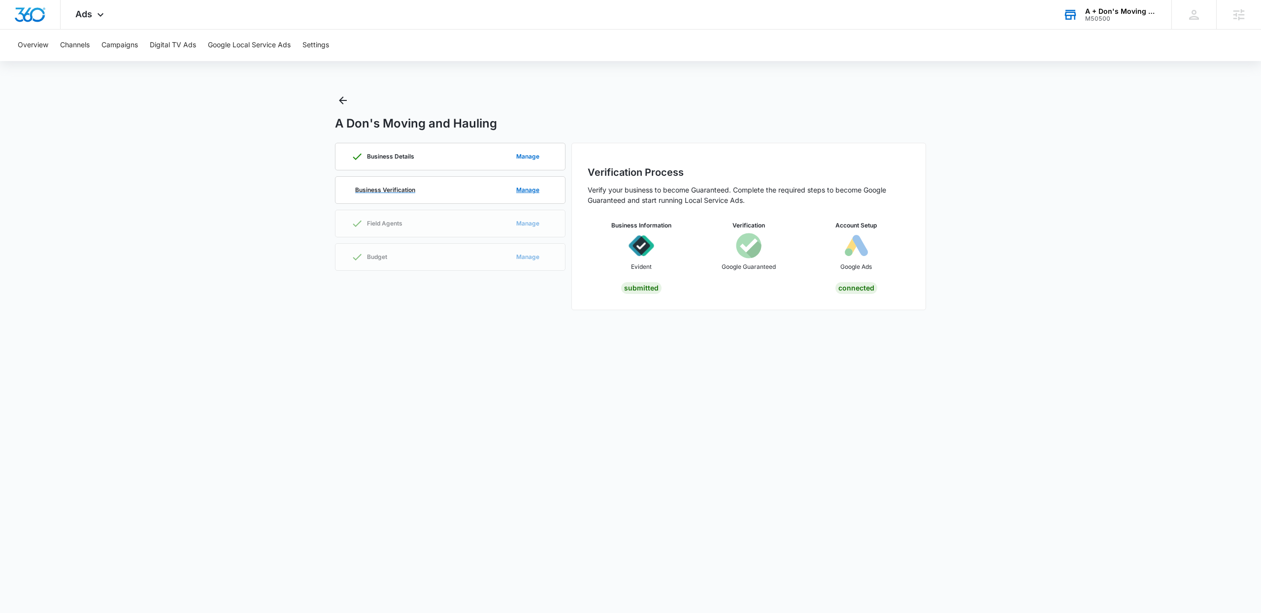
click at [384, 187] on p "Business Verification" at bounding box center [385, 190] width 60 height 6
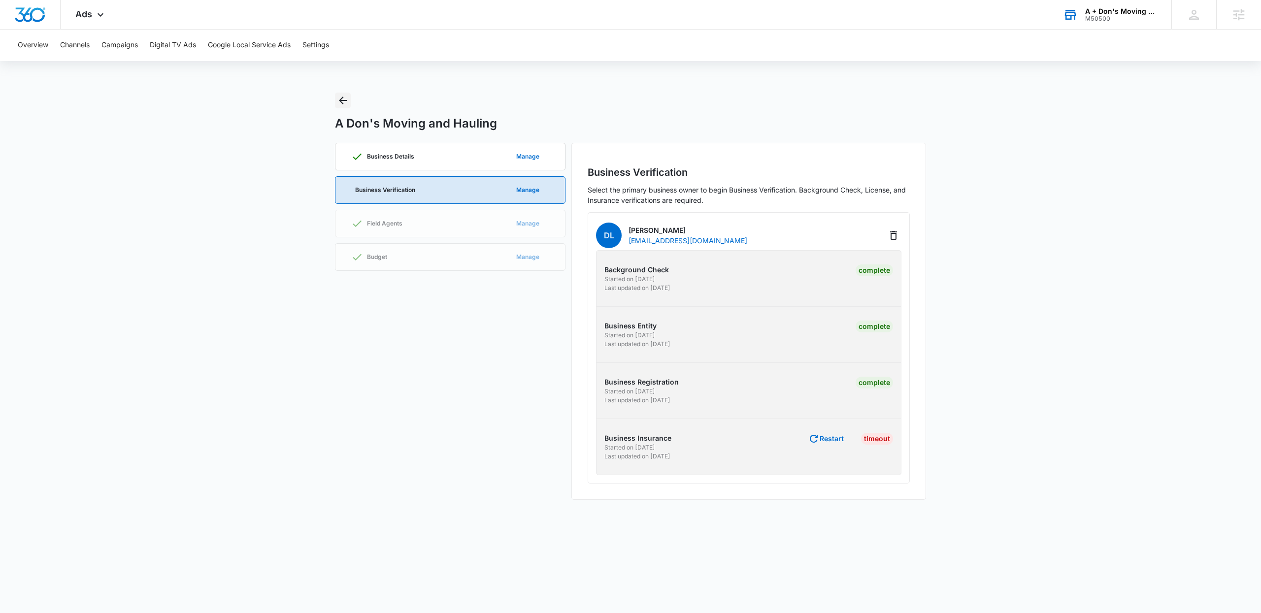
click at [345, 102] on icon "Back" at bounding box center [343, 101] width 12 height 12
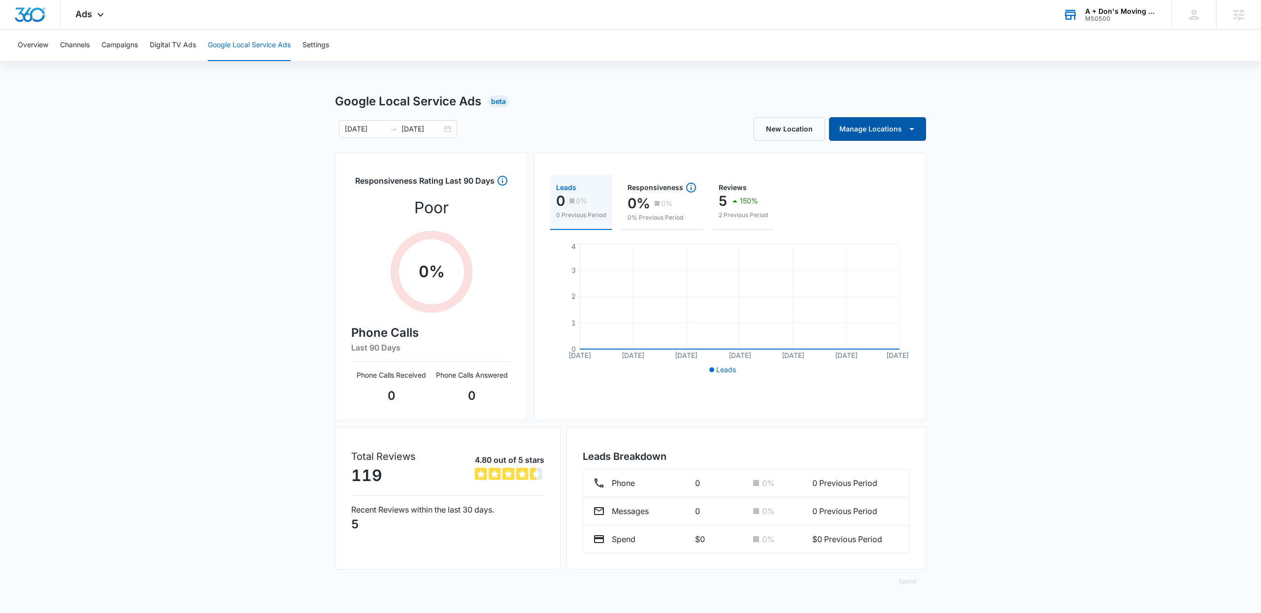
click at [884, 133] on button "Manage Locations" at bounding box center [877, 129] width 97 height 24
click at [903, 162] on div "A Don's Moving and Hauling" at bounding box center [889, 161] width 92 height 7
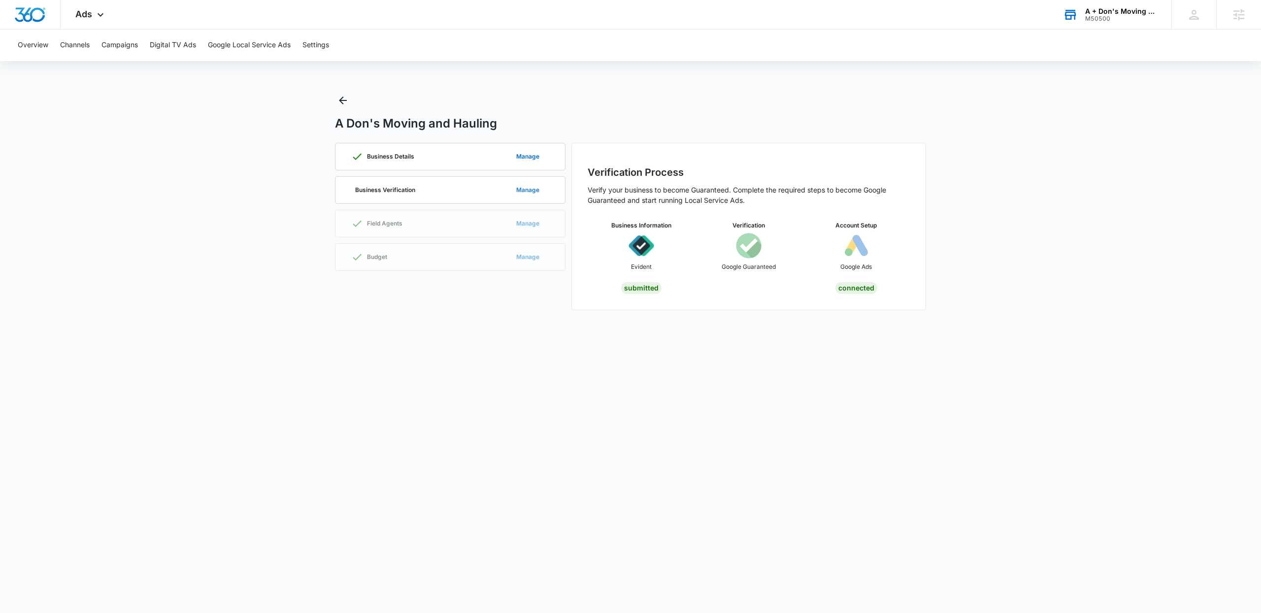
click at [525, 191] on button "Manage" at bounding box center [527, 190] width 43 height 24
click at [499, 196] on div "Business Verification Manage" at bounding box center [450, 190] width 198 height 27
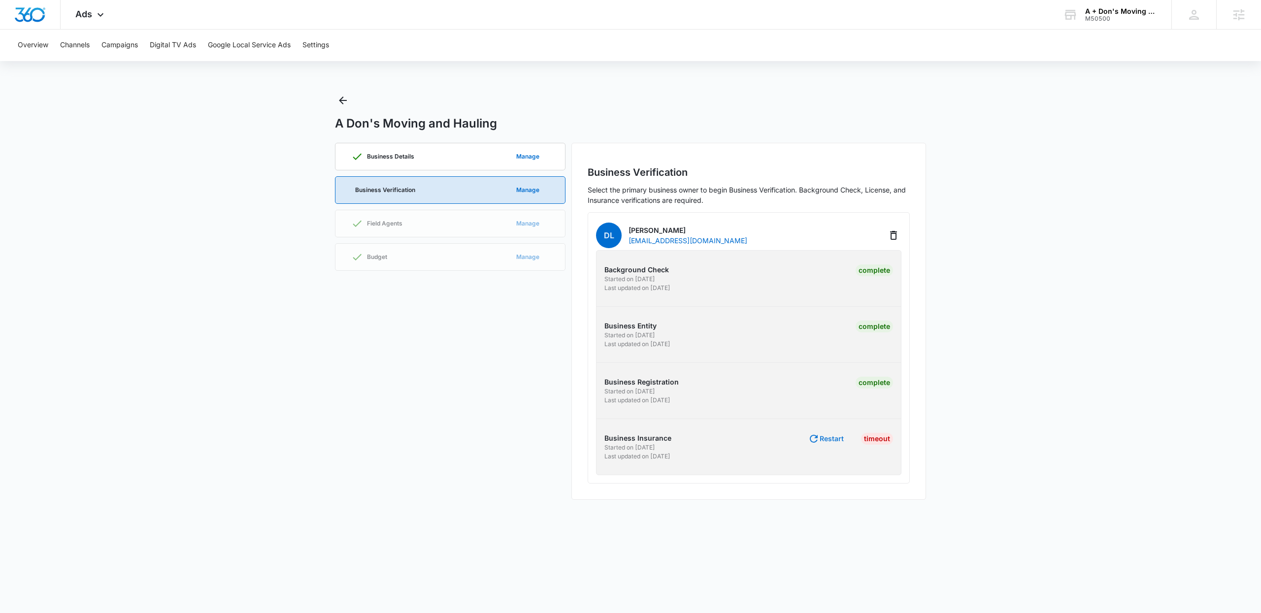
click at [817, 444] on icon "button" at bounding box center [814, 439] width 12 height 12
click at [834, 439] on button "Go to Evident" at bounding box center [821, 438] width 45 height 7
click at [800, 439] on button "Go to Evident" at bounding box center [821, 438] width 45 height 7
click at [97, 11] on icon at bounding box center [101, 17] width 12 height 12
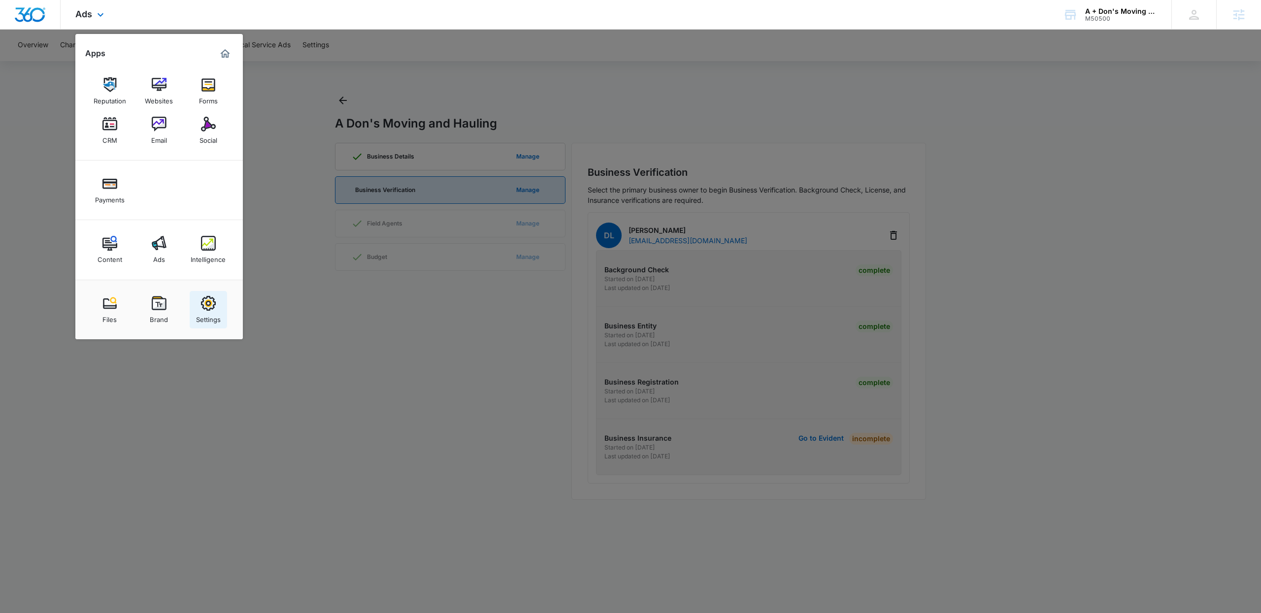
click at [201, 308] on img at bounding box center [208, 303] width 15 height 15
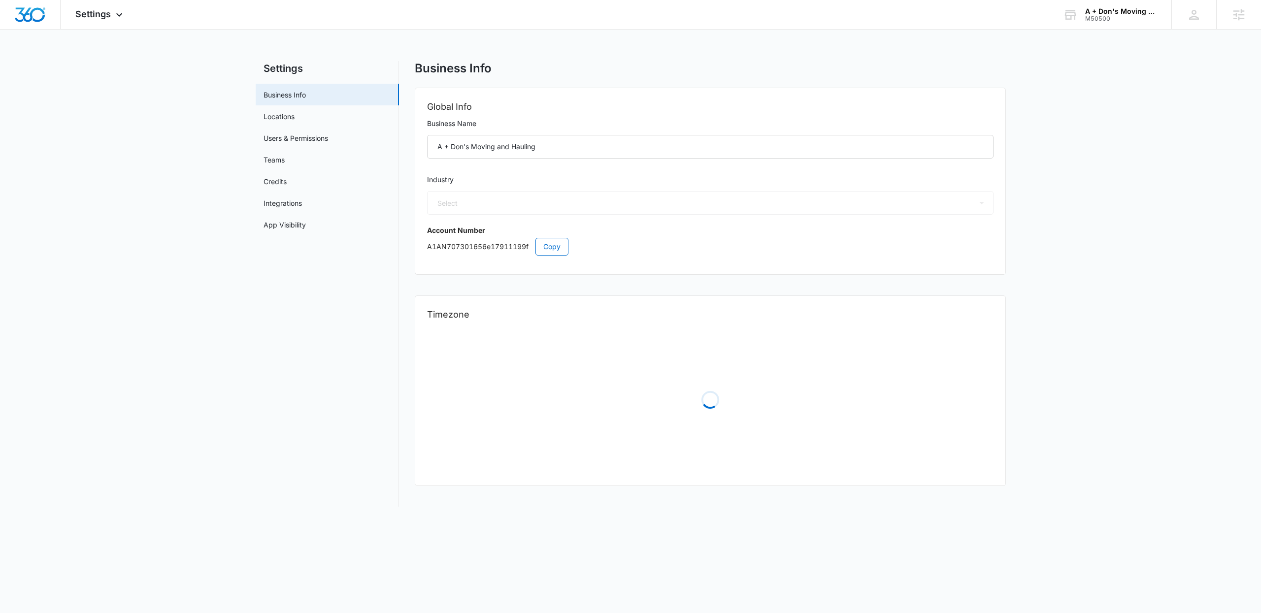
select select "US"
select select "America/[GEOGRAPHIC_DATA]"
select select "43"
click at [558, 244] on span "Copy" at bounding box center [551, 246] width 17 height 11
click at [99, 7] on div "Settings Apps Reputation Websites Forms CRM Email Social Payments Content Ads I…" at bounding box center [100, 14] width 79 height 29
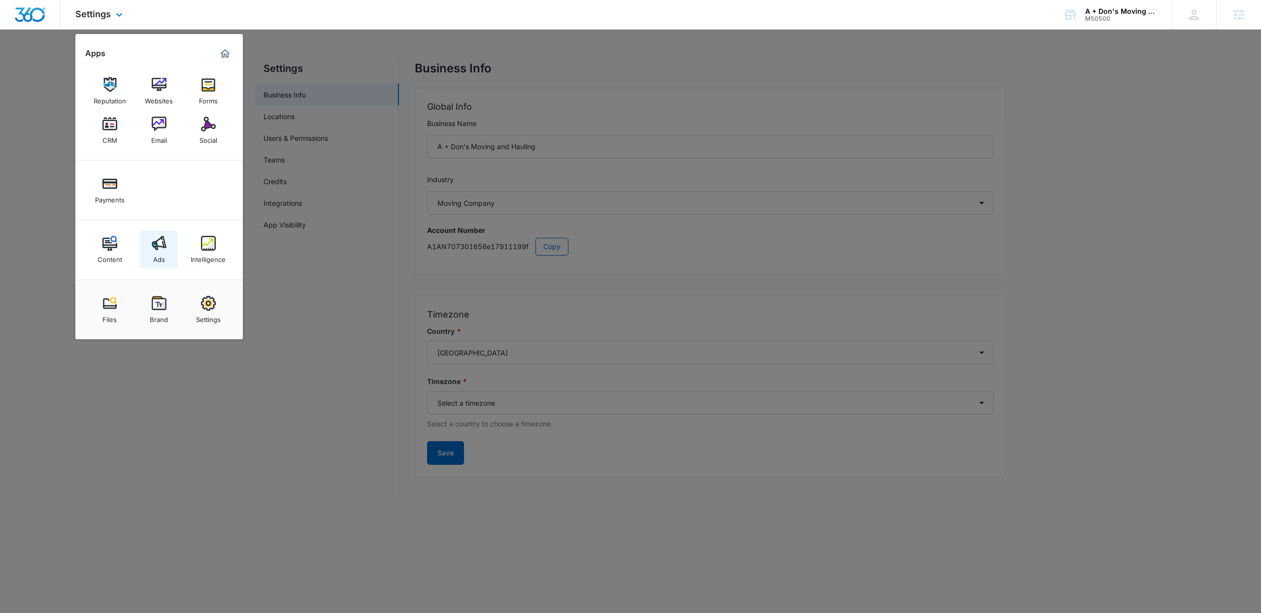
click at [162, 258] on div "Ads" at bounding box center [159, 257] width 12 height 13
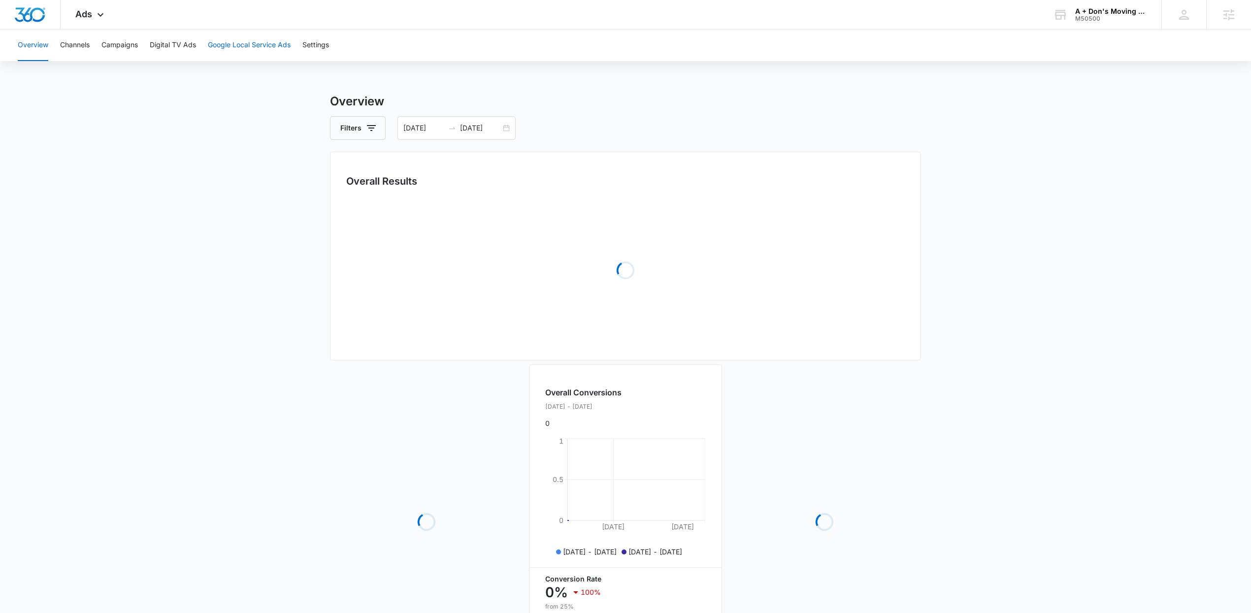
click at [242, 46] on button "Google Local Service Ads" at bounding box center [249, 46] width 83 height 32
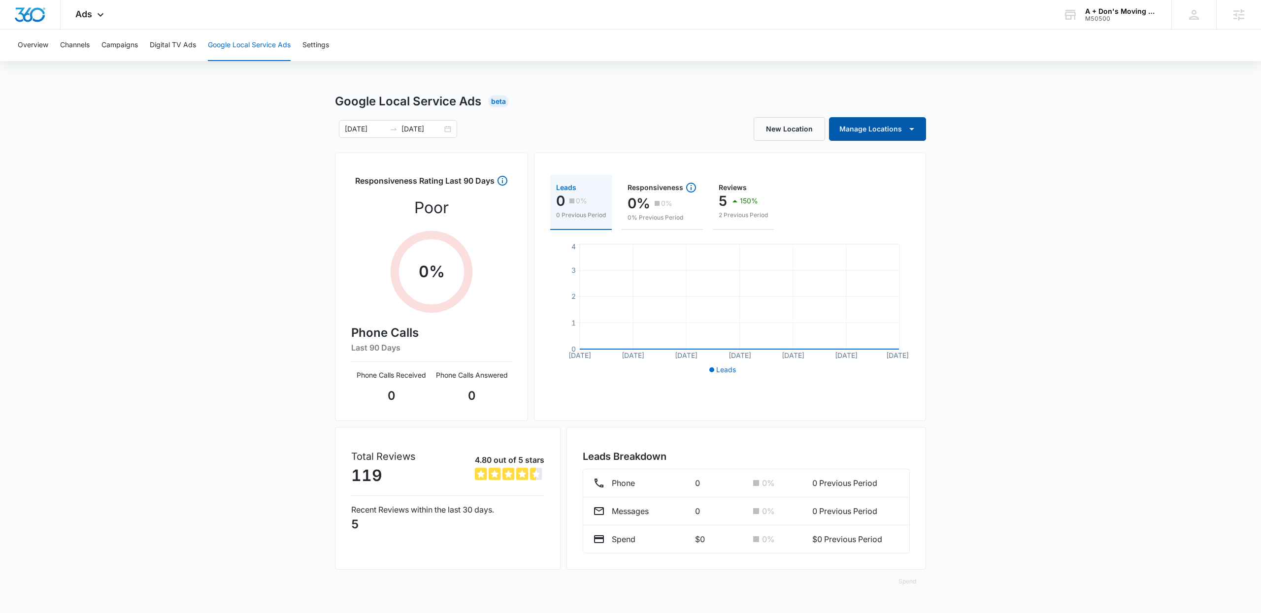
click at [911, 131] on icon "button" at bounding box center [912, 129] width 12 height 12
click at [908, 161] on div "A Don's Moving and Hauling" at bounding box center [889, 161] width 92 height 7
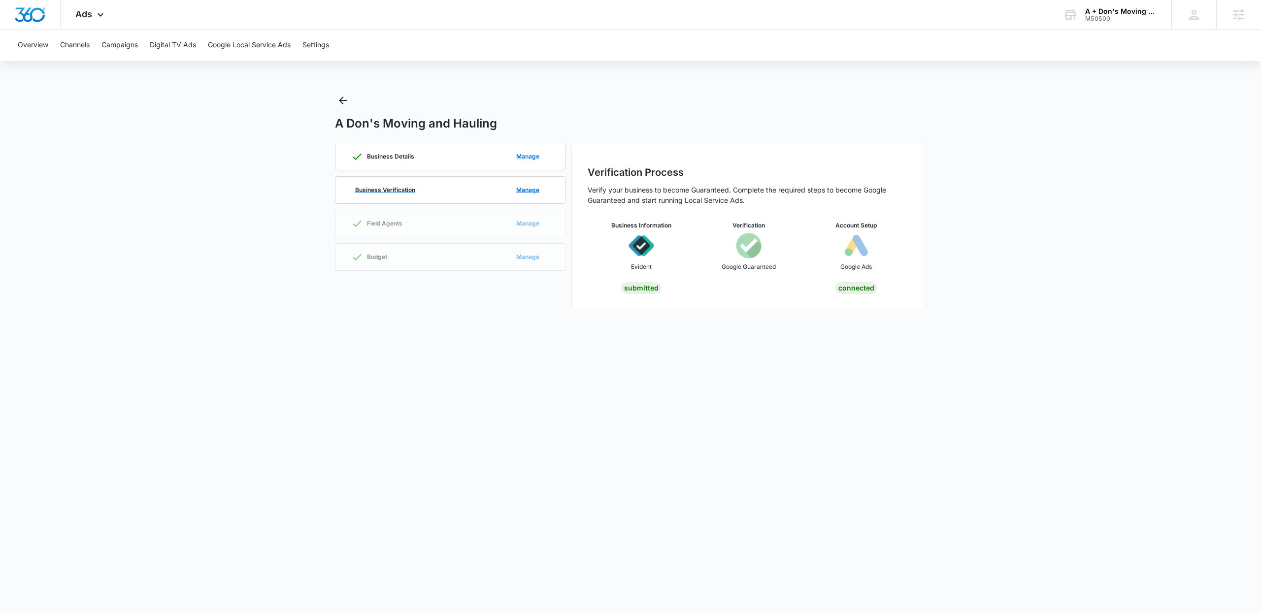
click at [460, 185] on div "Business Verification Manage" at bounding box center [450, 190] width 198 height 27
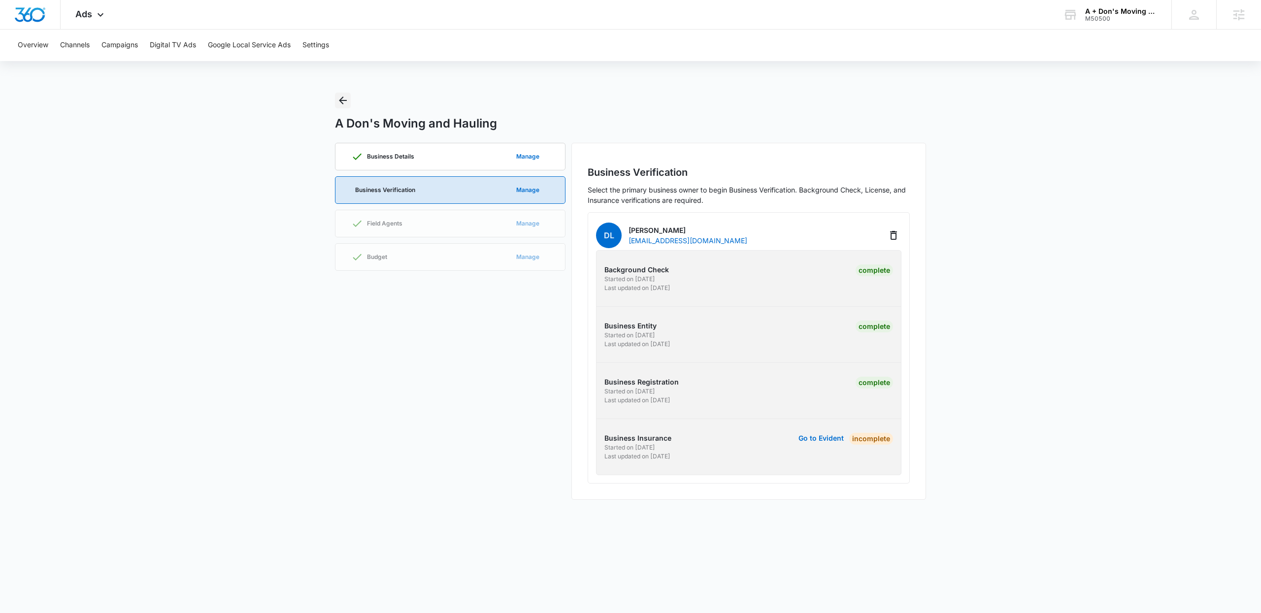
click at [344, 104] on icon "Back" at bounding box center [343, 101] width 12 height 12
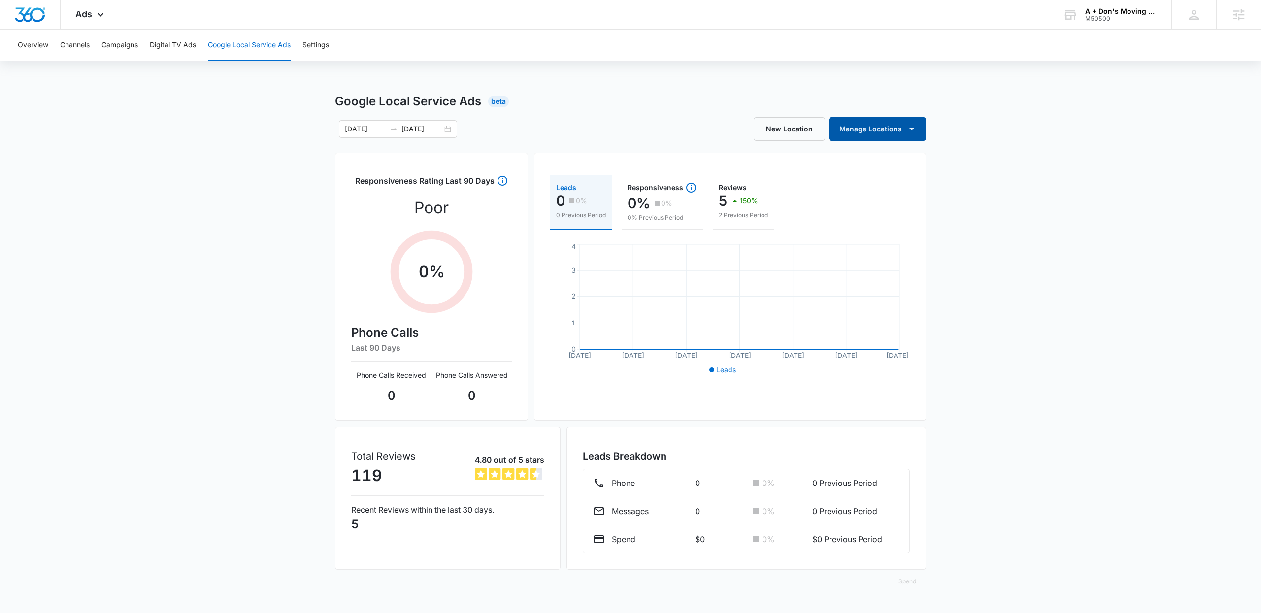
click at [915, 128] on icon "button" at bounding box center [912, 129] width 12 height 12
click at [879, 173] on div "A+ Don's Moving & Hauling" at bounding box center [889, 175] width 92 height 7
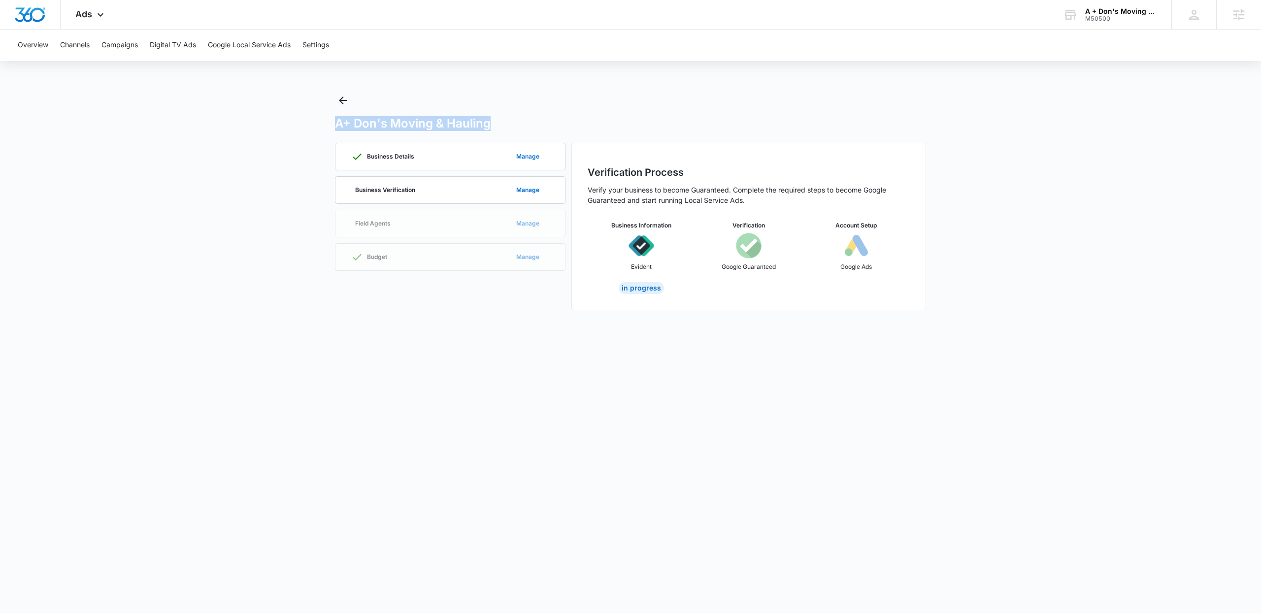
drag, startPoint x: 491, startPoint y: 123, endPoint x: 339, endPoint y: 124, distance: 152.2
click at [339, 124] on div "A+ Don's Moving & Hauling" at bounding box center [630, 123] width 591 height 15
click at [341, 98] on icon "Back" at bounding box center [343, 101] width 8 height 8
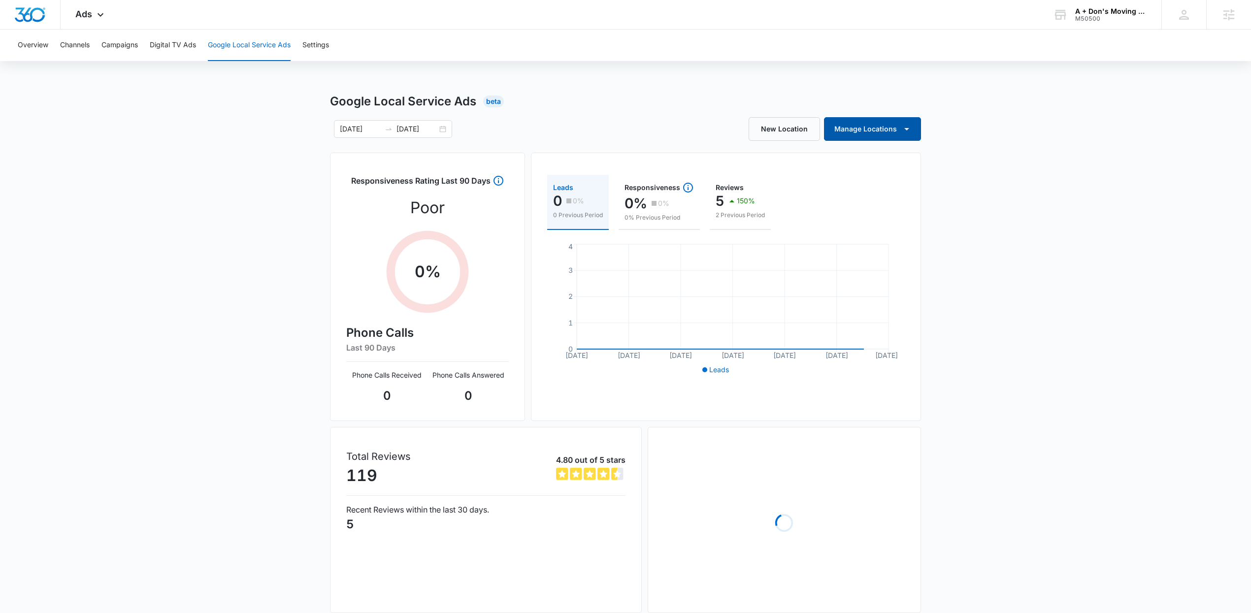
click at [882, 126] on button "Manage Locations" at bounding box center [872, 129] width 97 height 24
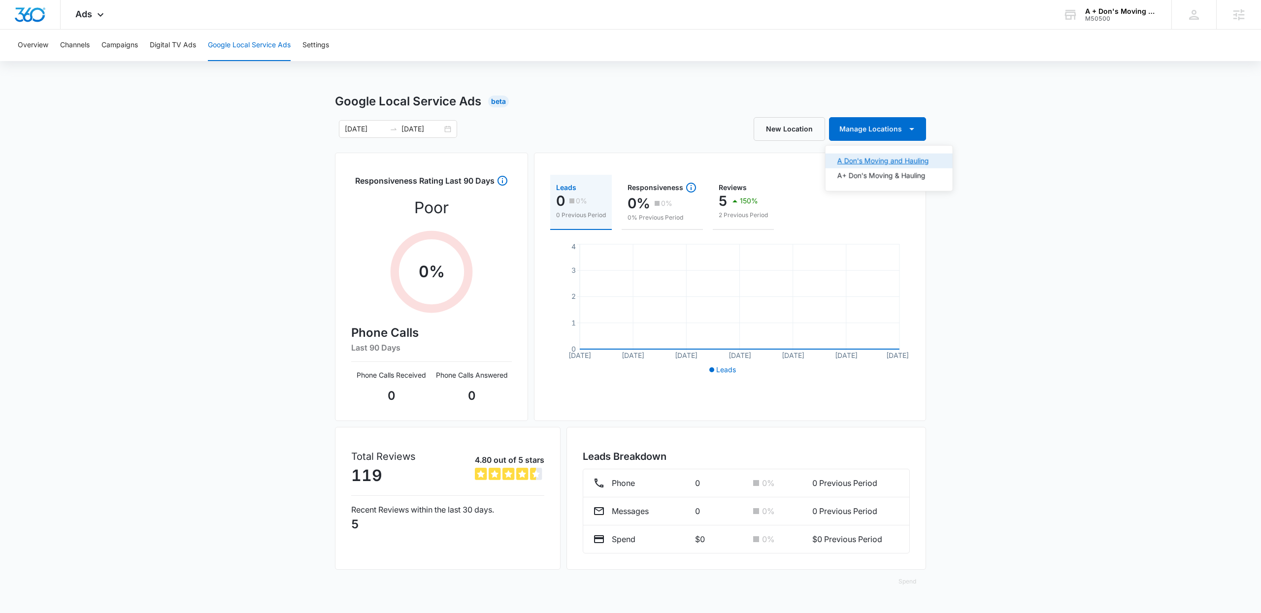
click at [884, 161] on div "A Don's Moving and Hauling" at bounding box center [884, 161] width 92 height 7
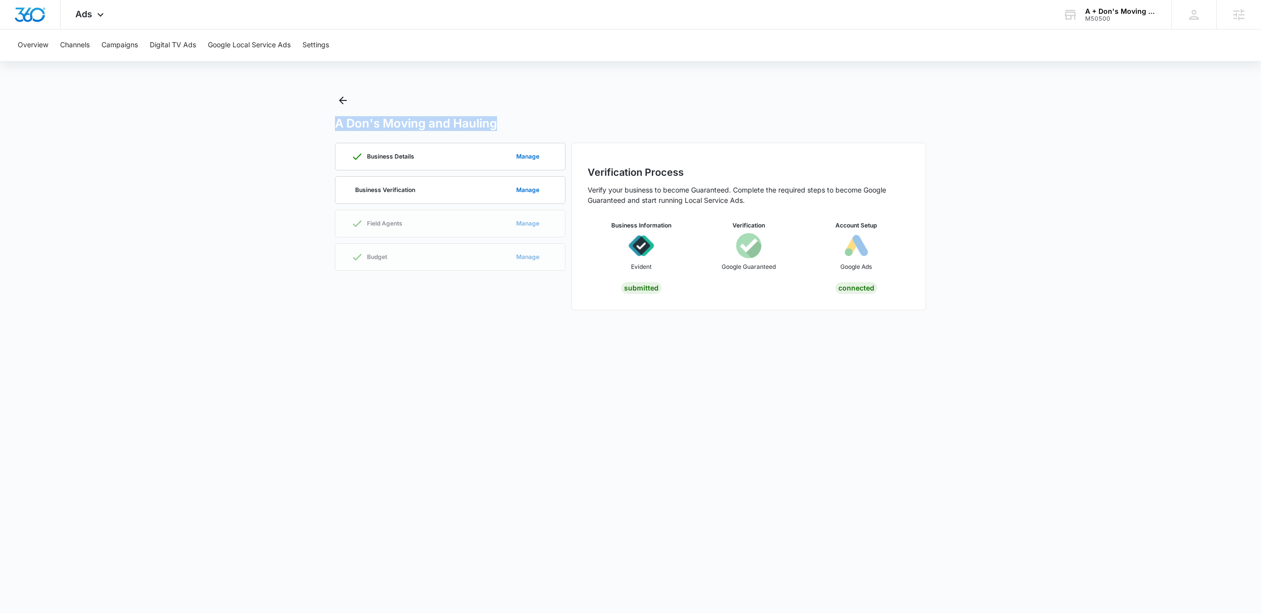
drag, startPoint x: 496, startPoint y: 124, endPoint x: 331, endPoint y: 126, distance: 165.1
click at [331, 126] on main "A Don's Moving and Hauling Business Details Manage Business Verification Manage…" at bounding box center [630, 208] width 1261 height 230
copy h1 "A Don's Moving and Hauling"
